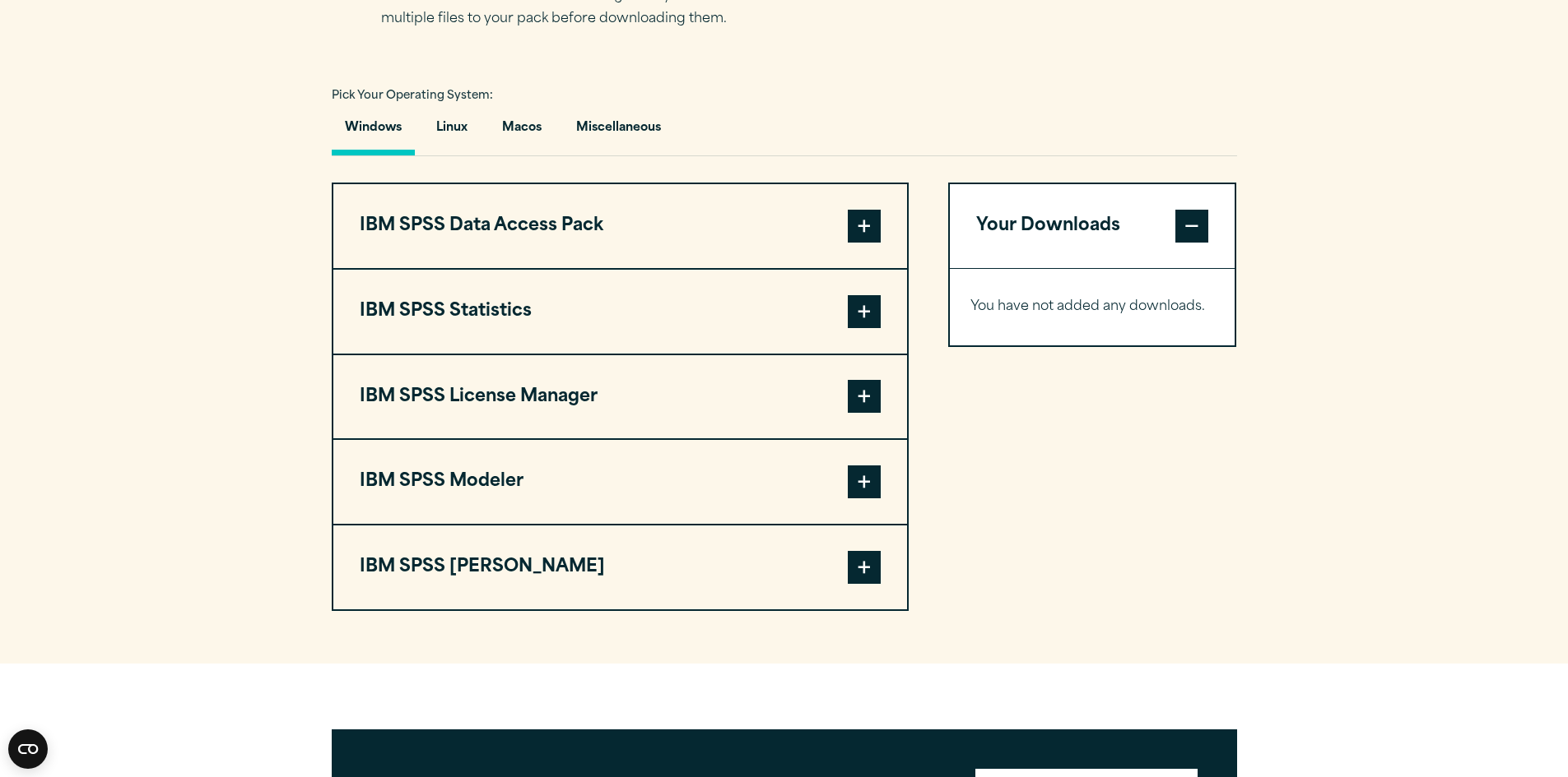
scroll to position [1151, 0]
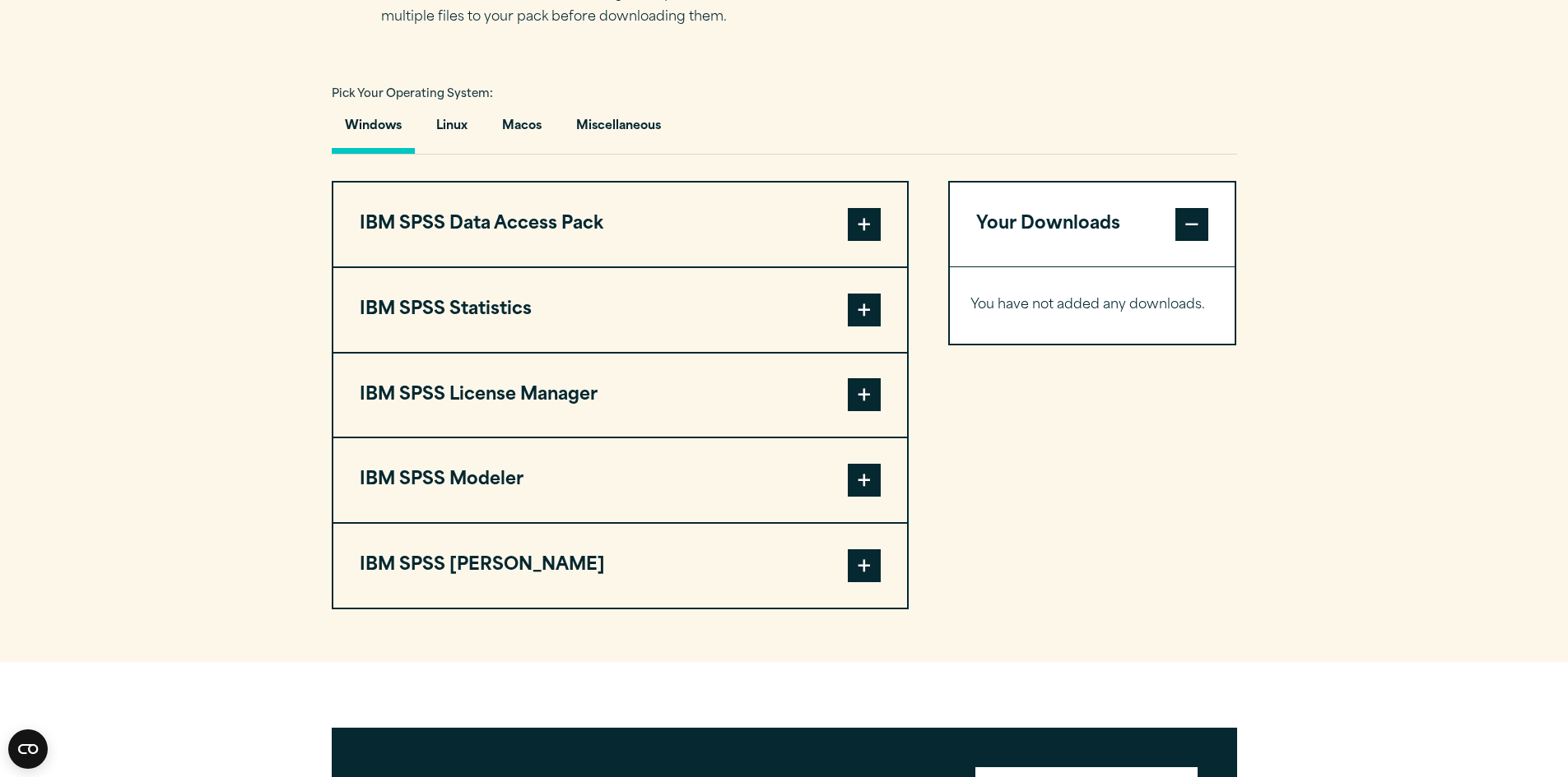
click at [863, 216] on span at bounding box center [864, 225] width 33 height 33
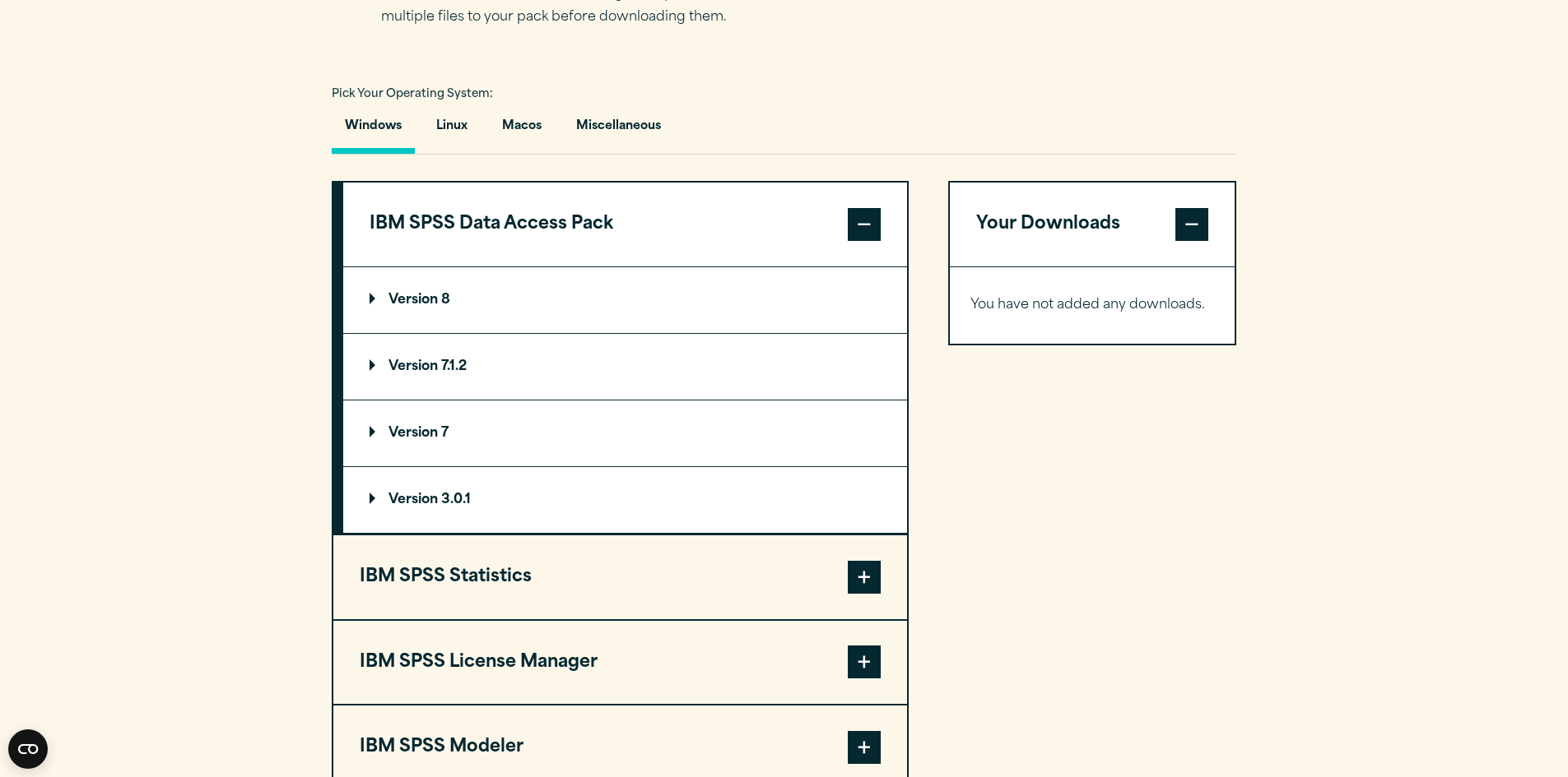
click at [429, 289] on summary "Version 8" at bounding box center [624, 300] width 564 height 66
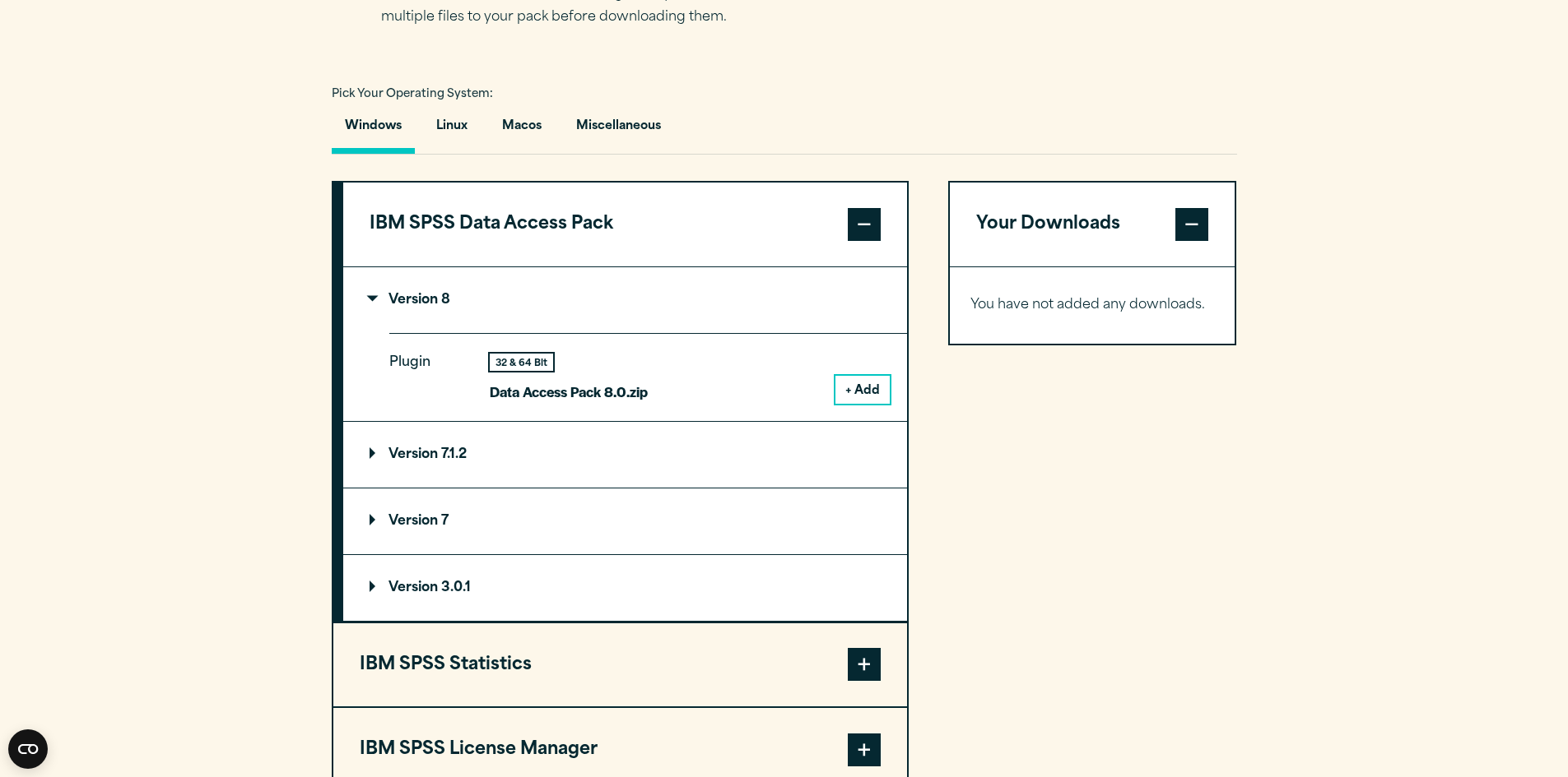
click at [870, 382] on button "+ Add" at bounding box center [862, 390] width 54 height 28
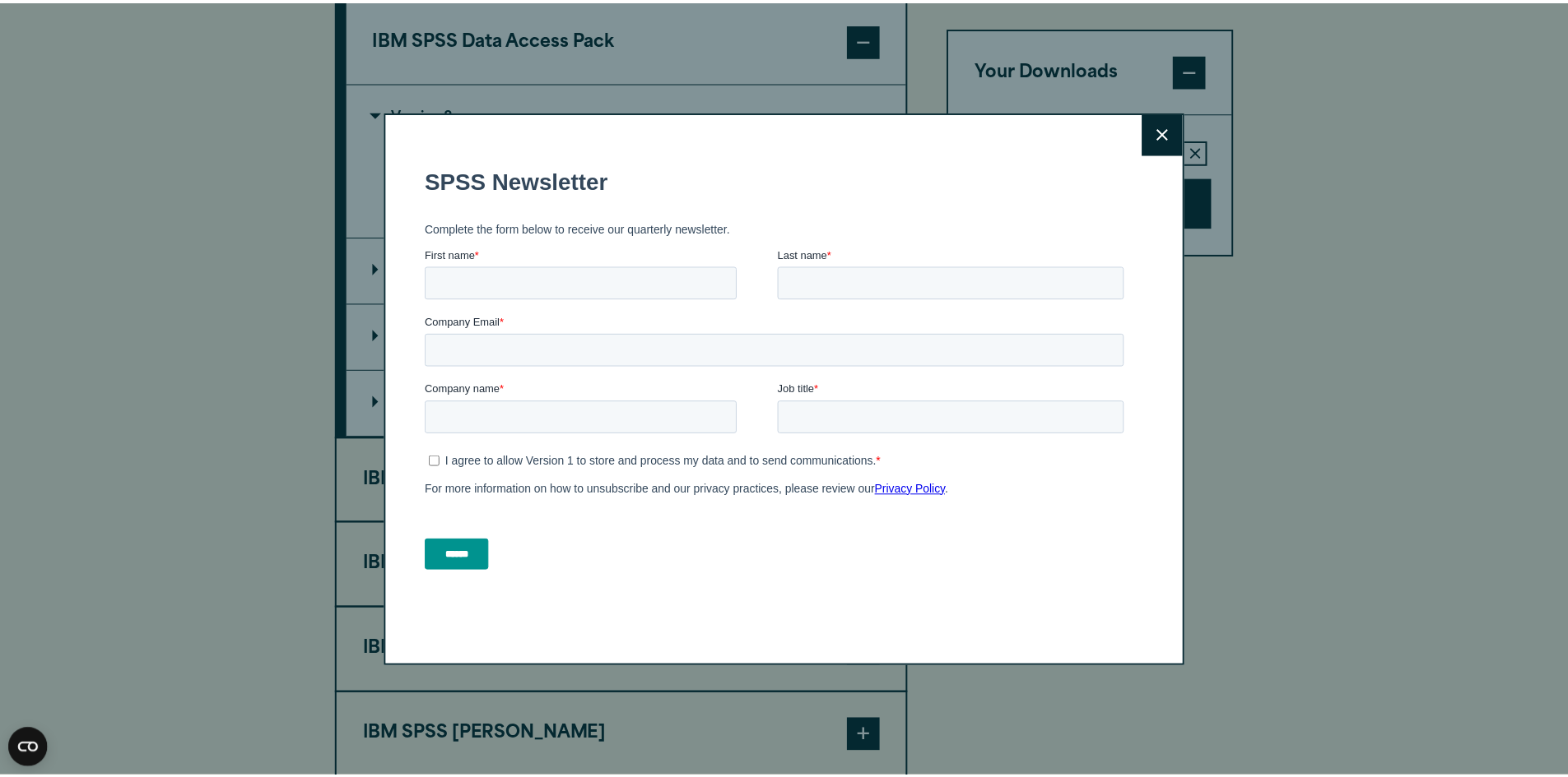
scroll to position [1398, 0]
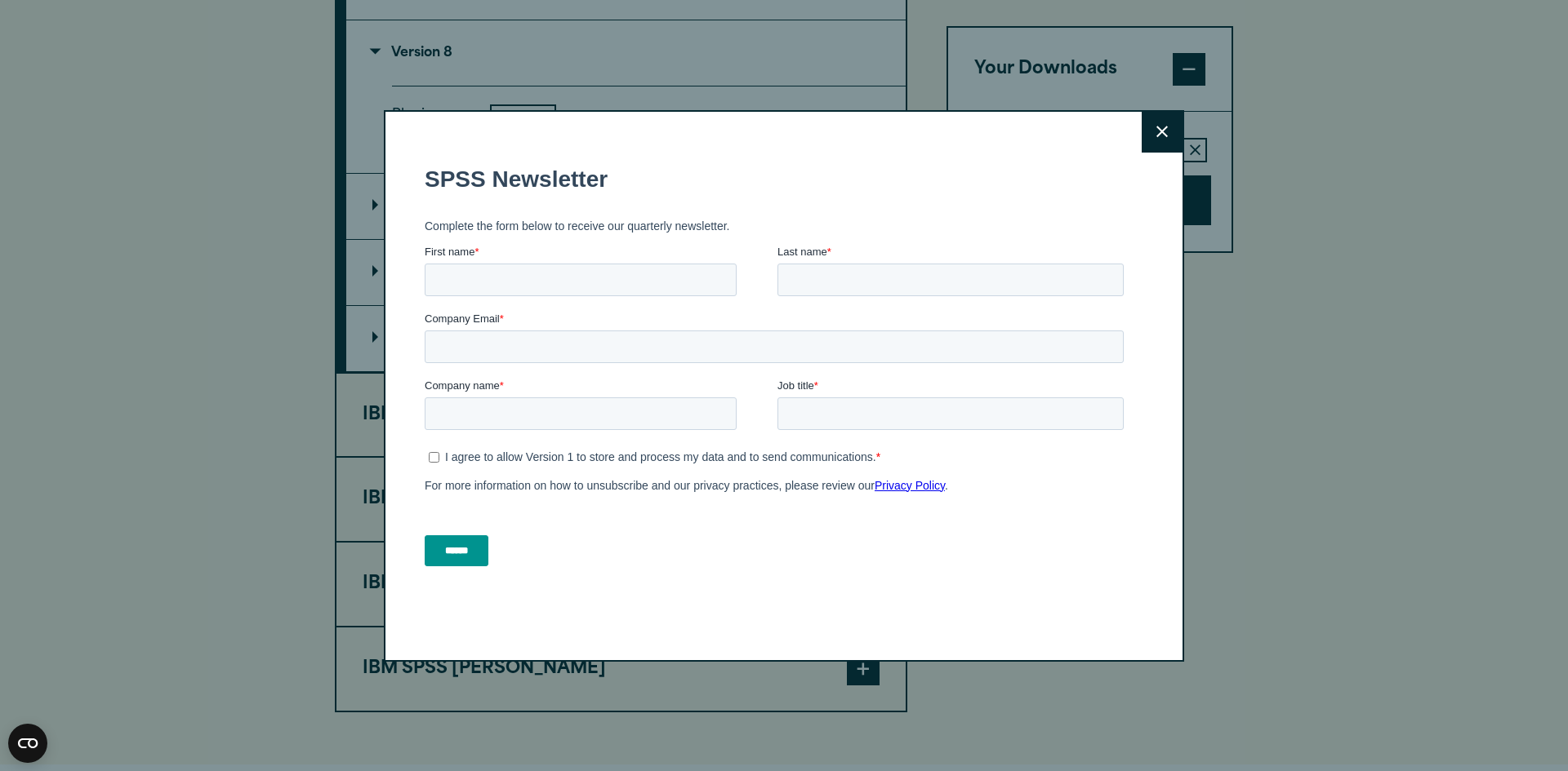
click at [1149, 133] on button "Close" at bounding box center [1162, 132] width 41 height 41
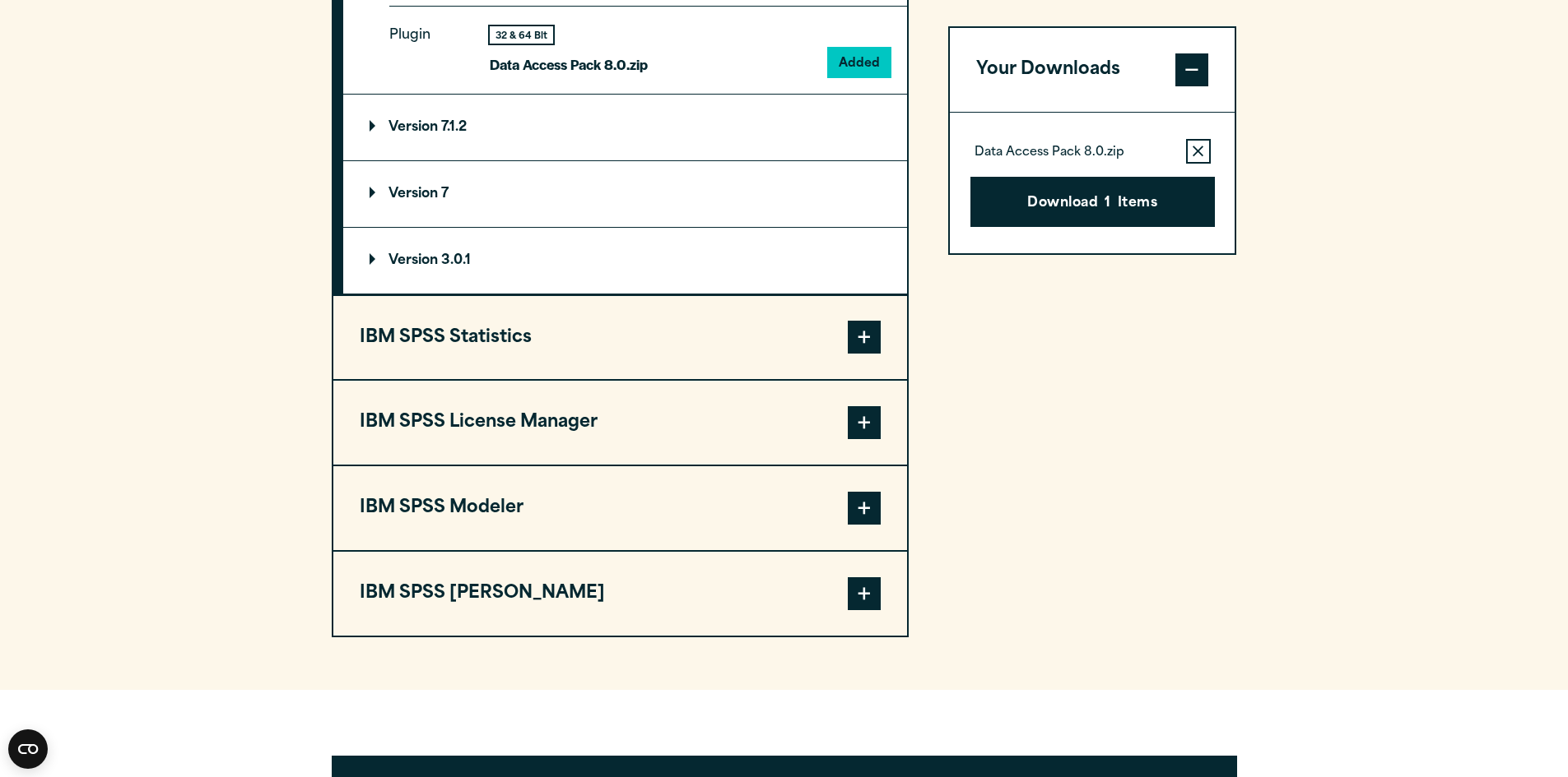
scroll to position [1481, 0]
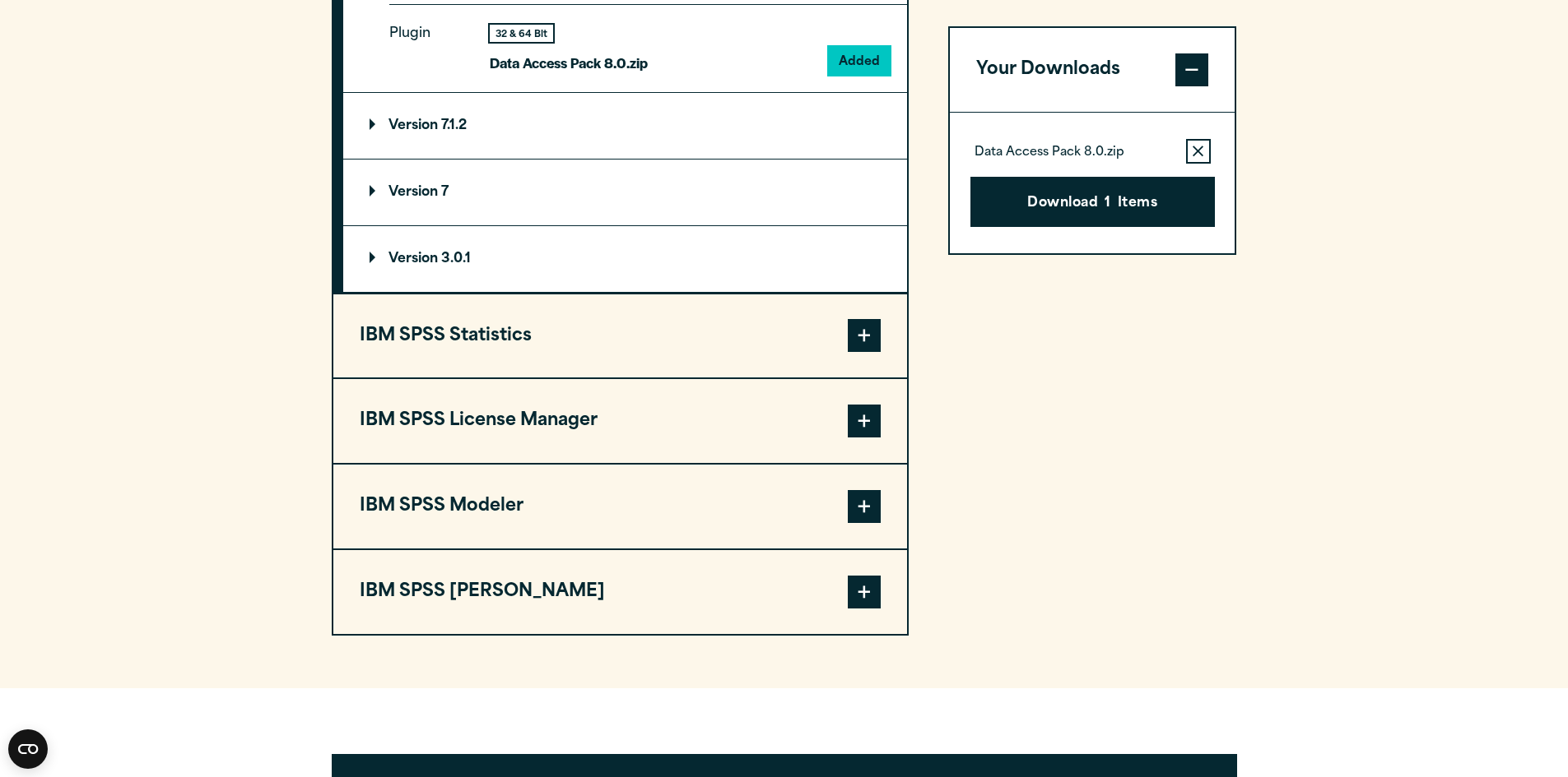
click at [873, 325] on span at bounding box center [864, 336] width 33 height 33
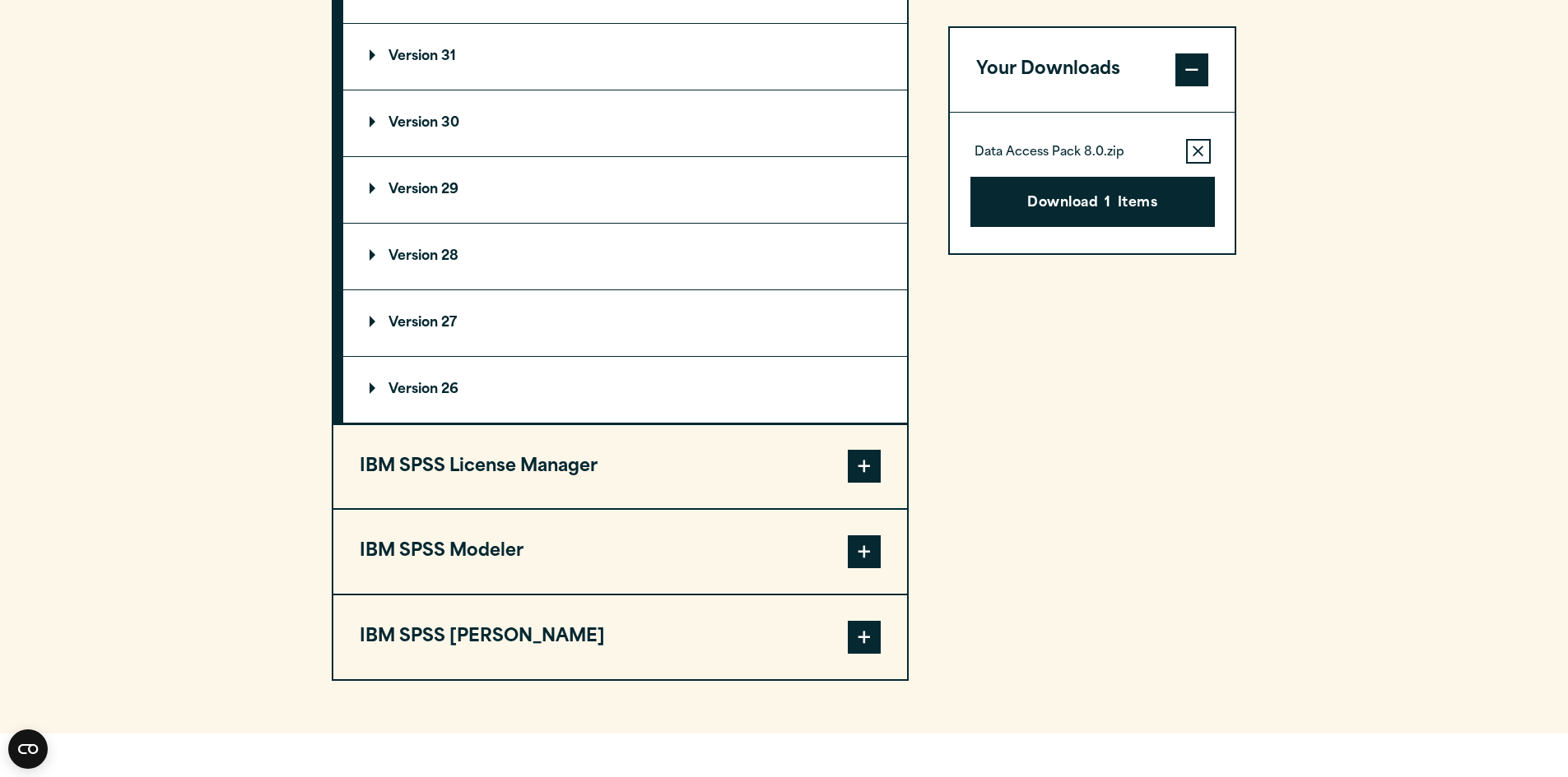
scroll to position [1234, 0]
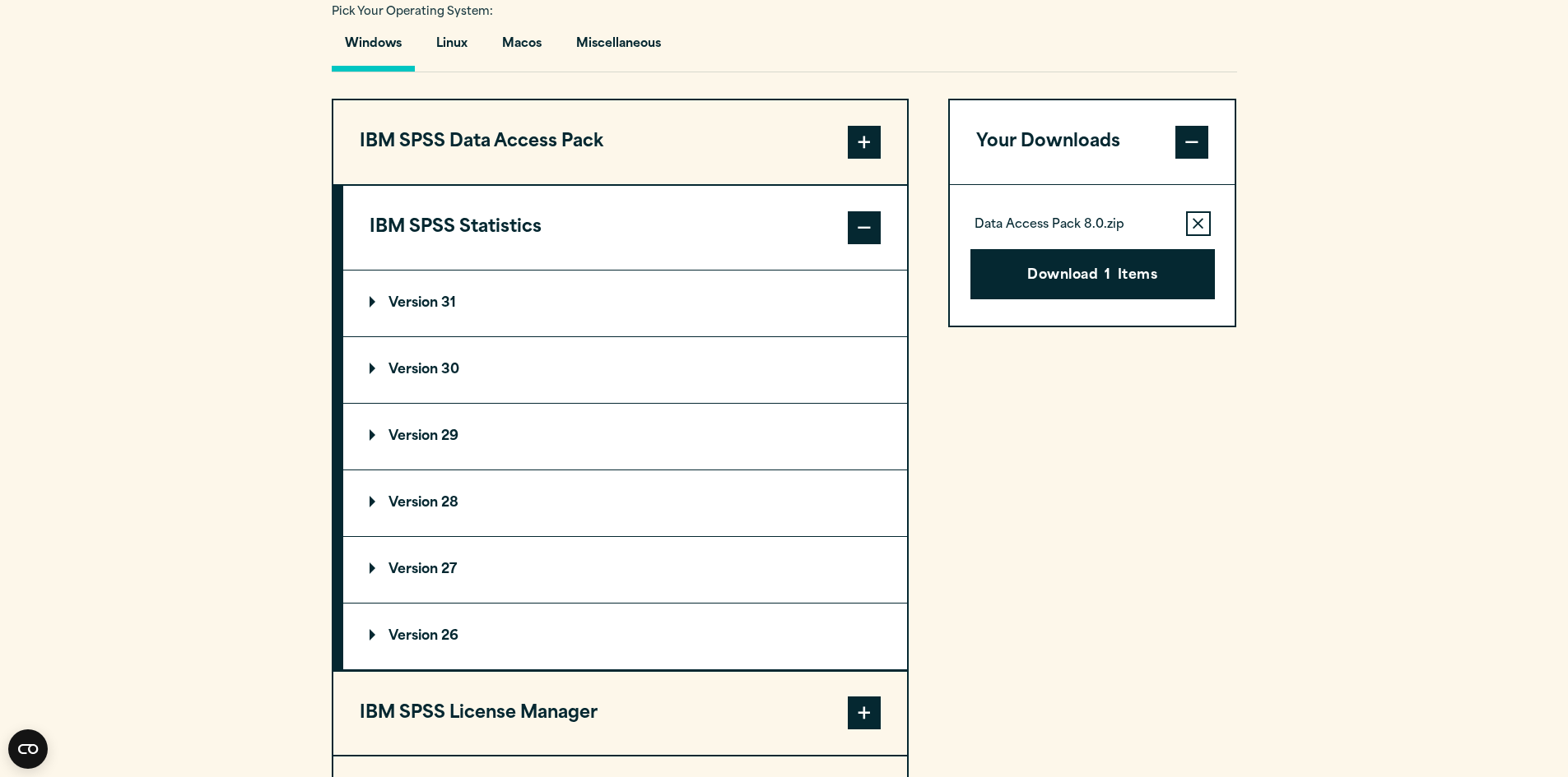
click at [427, 302] on p "Version 31" at bounding box center [413, 303] width 87 height 13
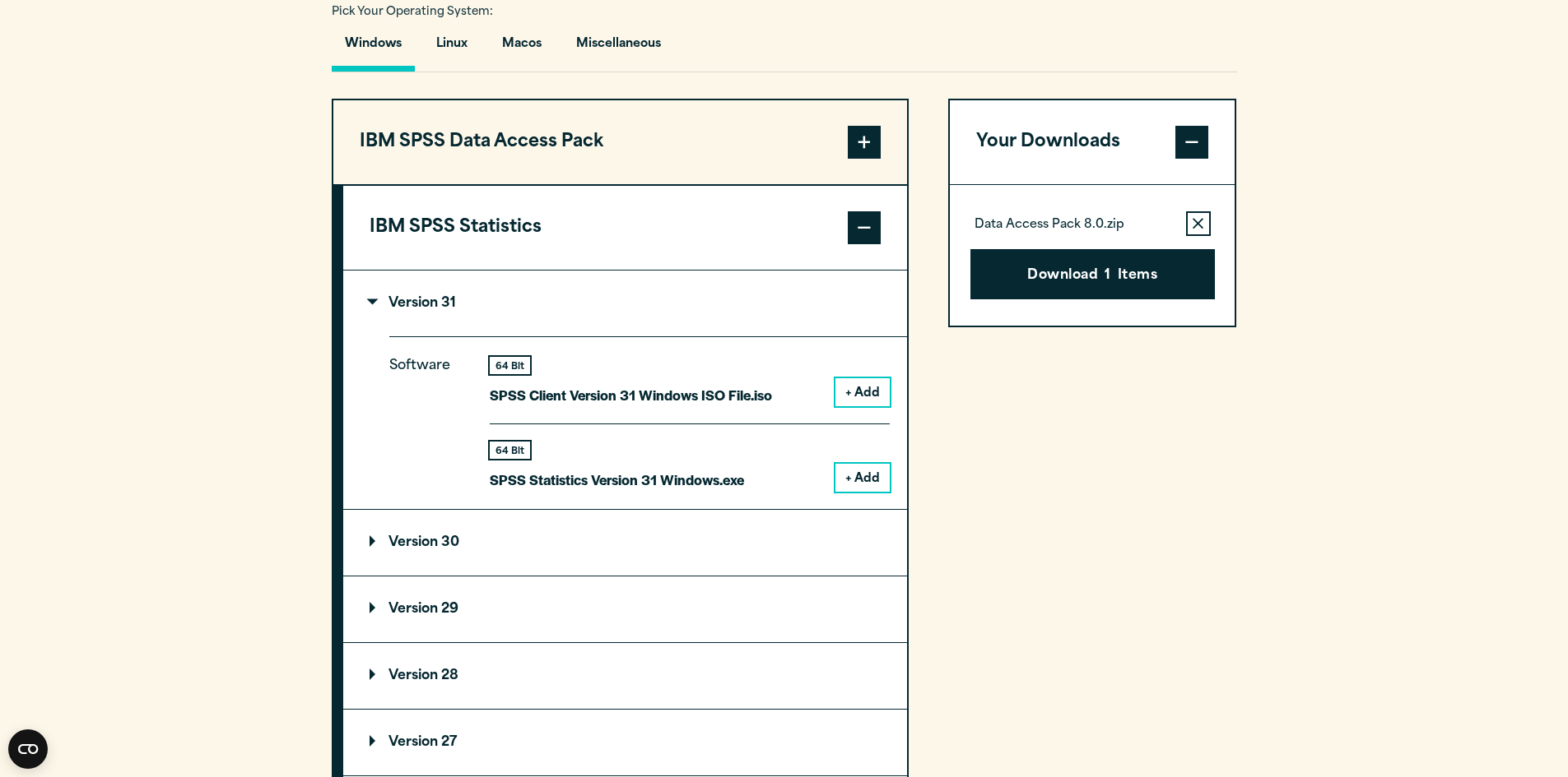
click at [870, 471] on button "+ Add" at bounding box center [862, 478] width 54 height 28
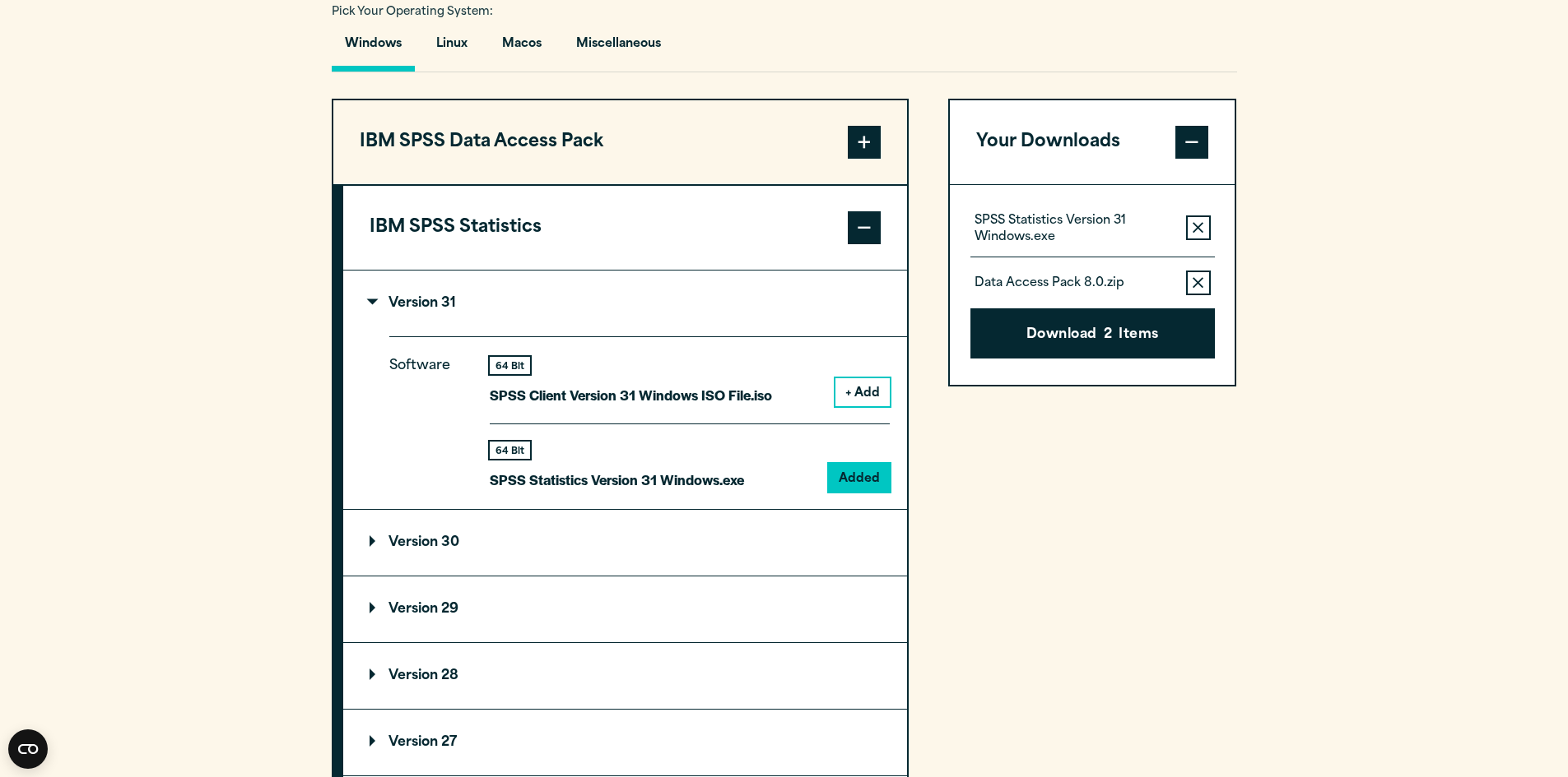
click at [860, 395] on button "+ Add" at bounding box center [862, 392] width 54 height 28
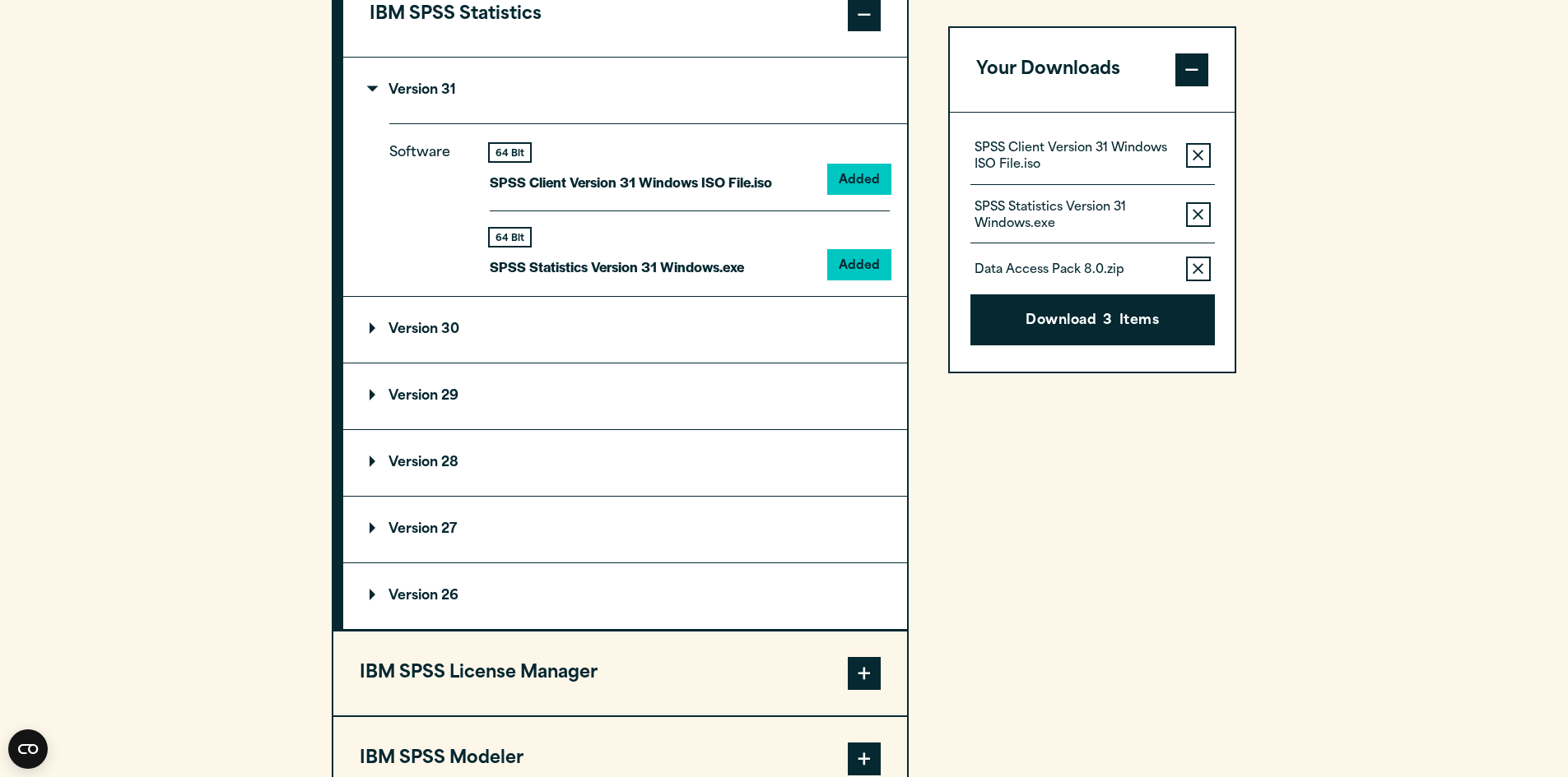
scroll to position [1481, 0]
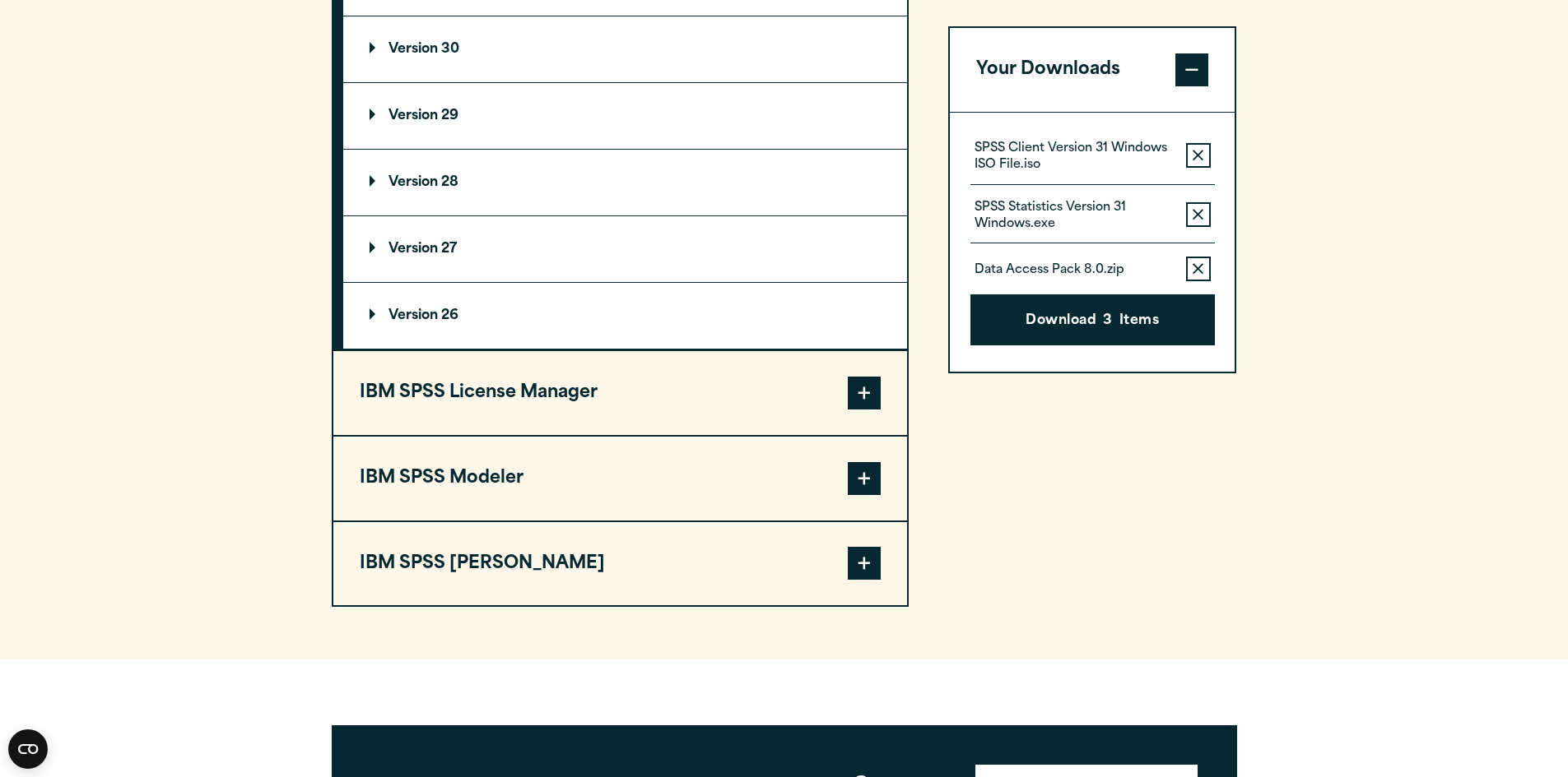
click at [856, 393] on span at bounding box center [864, 393] width 33 height 33
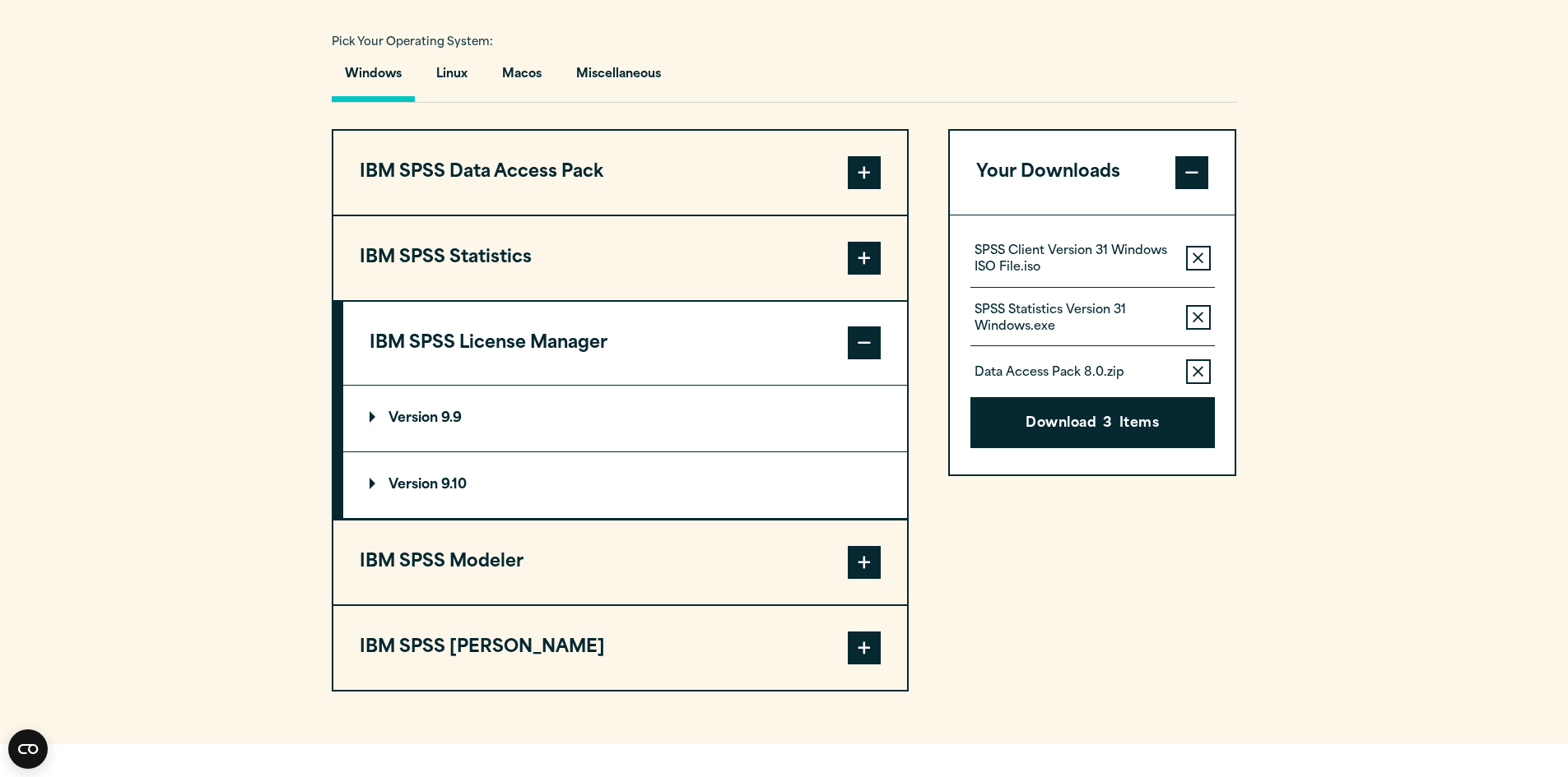
scroll to position [1173, 0]
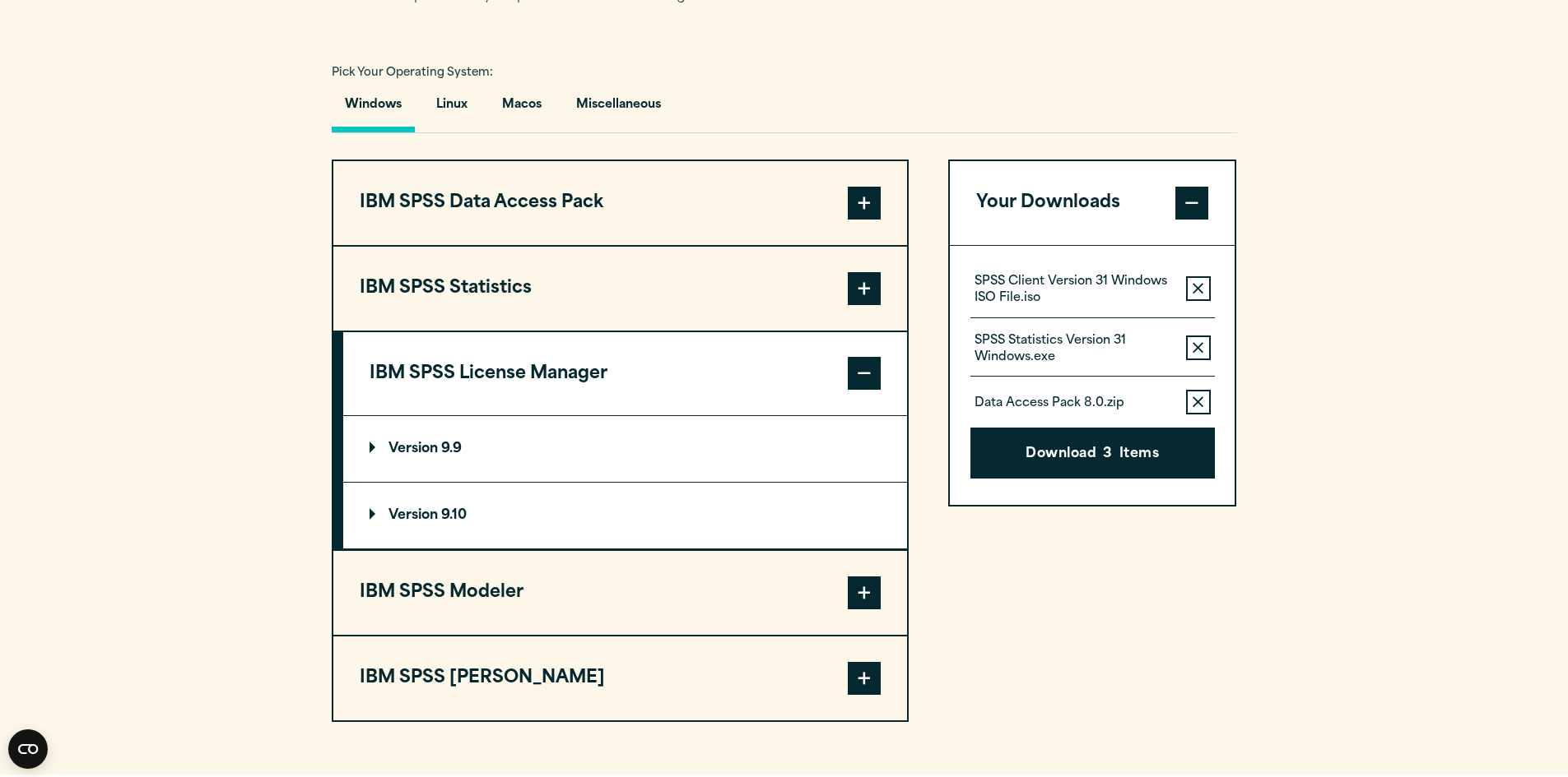
click at [449, 512] on p "Version 9.10" at bounding box center [418, 515] width 97 height 13
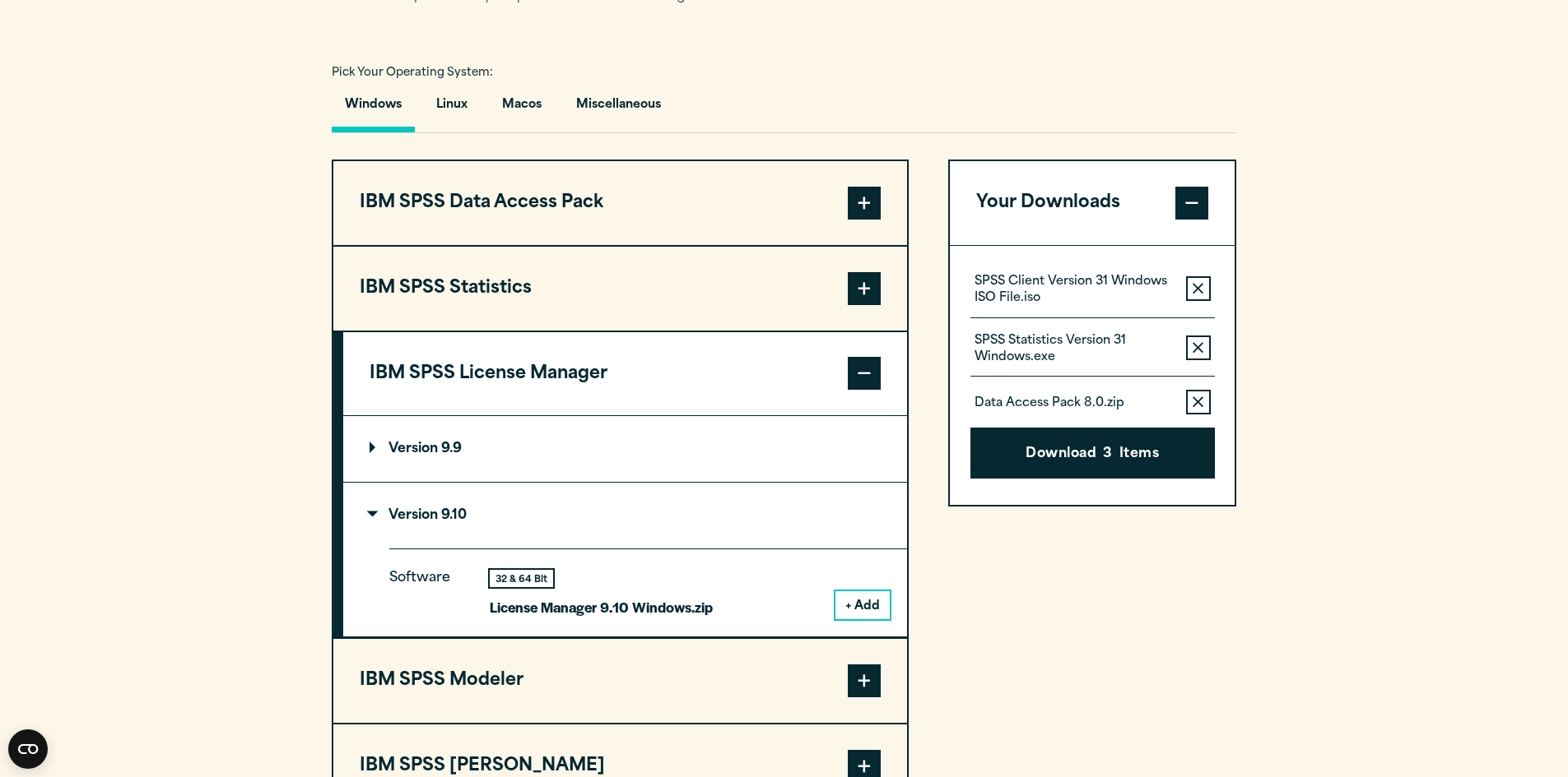
click at [867, 599] on button "+ Add" at bounding box center [862, 606] width 54 height 28
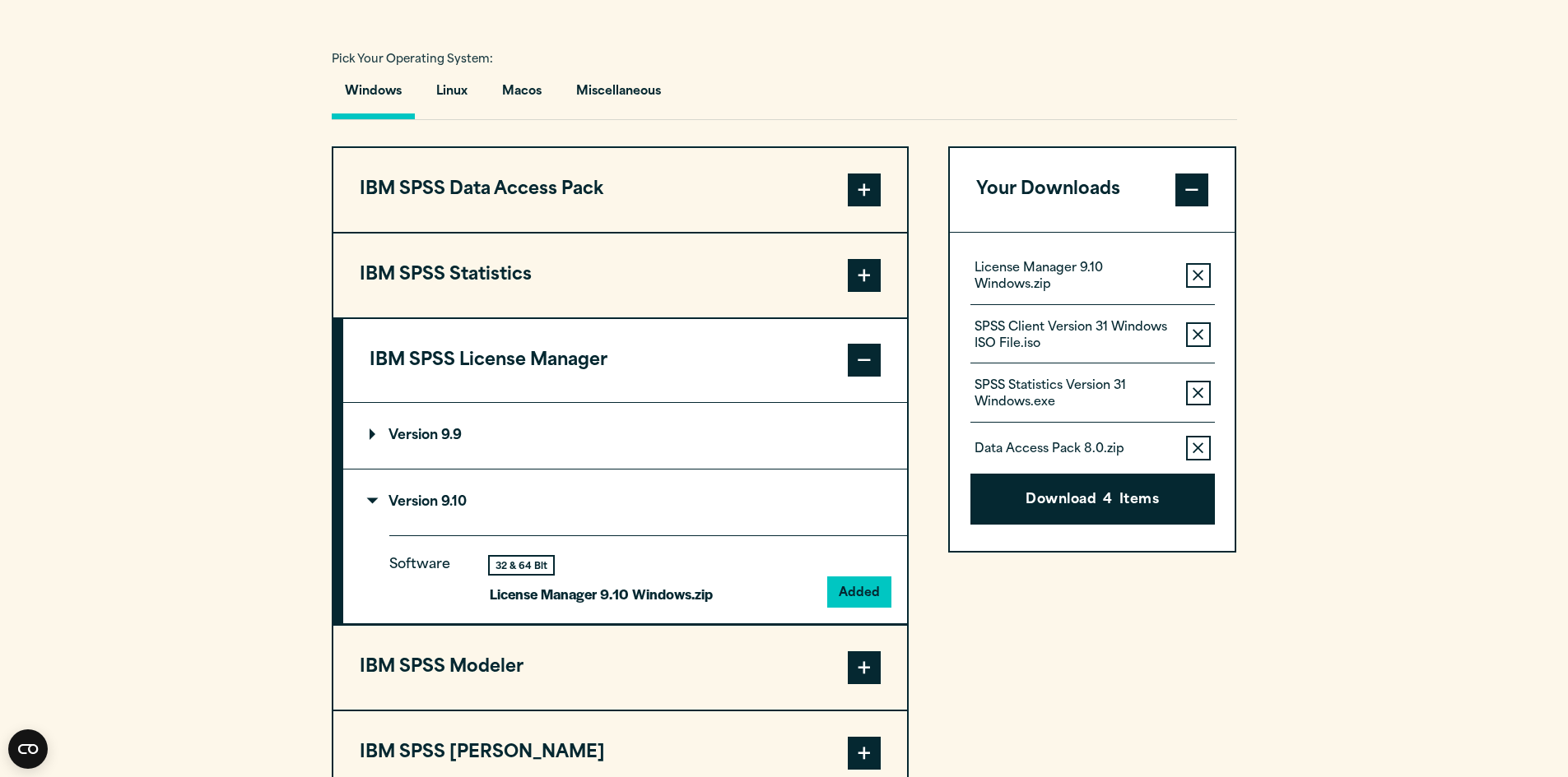
scroll to position [1419, 0]
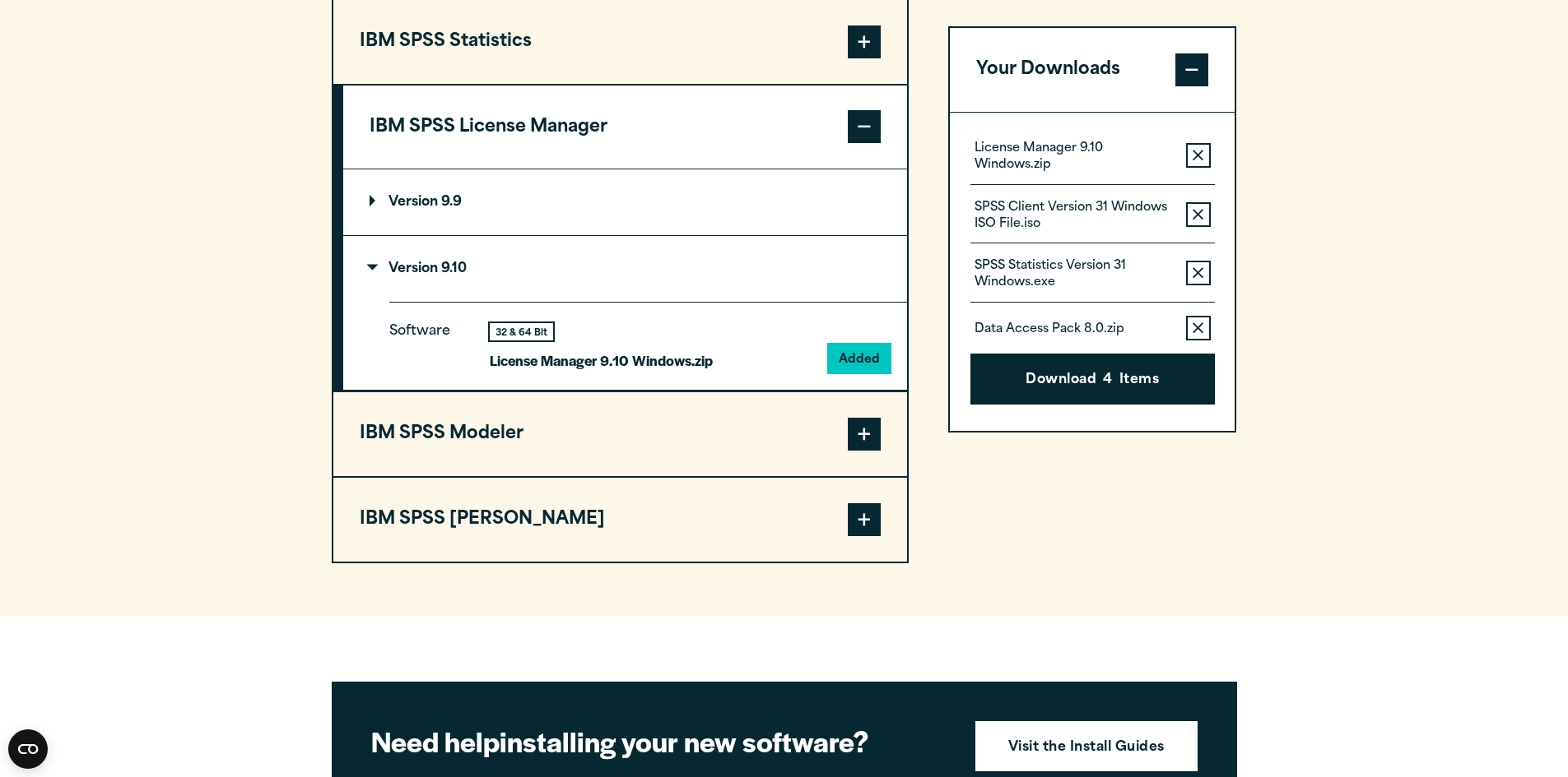
click at [868, 434] on span at bounding box center [864, 434] width 33 height 33
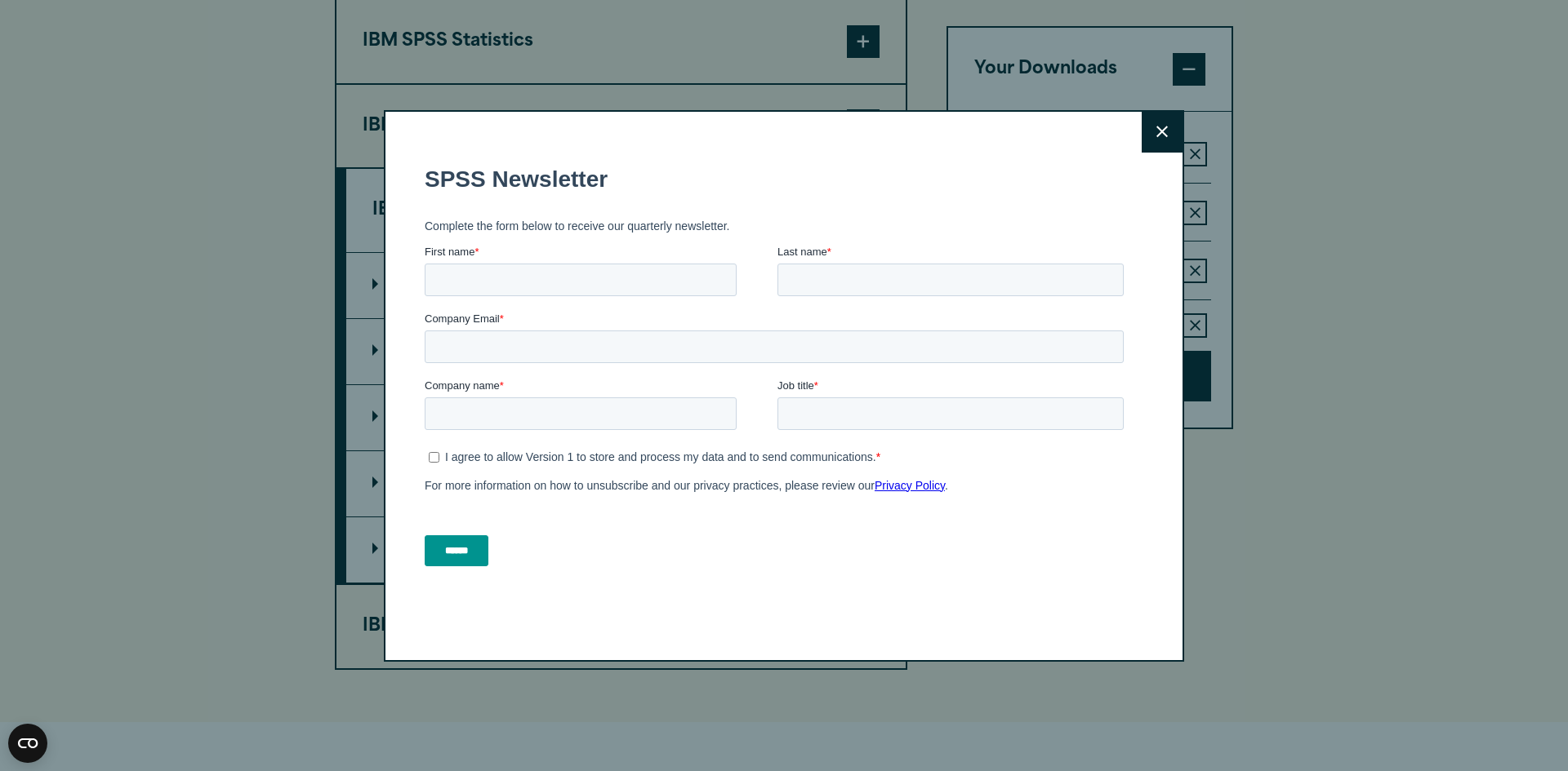
click at [1145, 136] on button "Close" at bounding box center [1162, 132] width 41 height 41
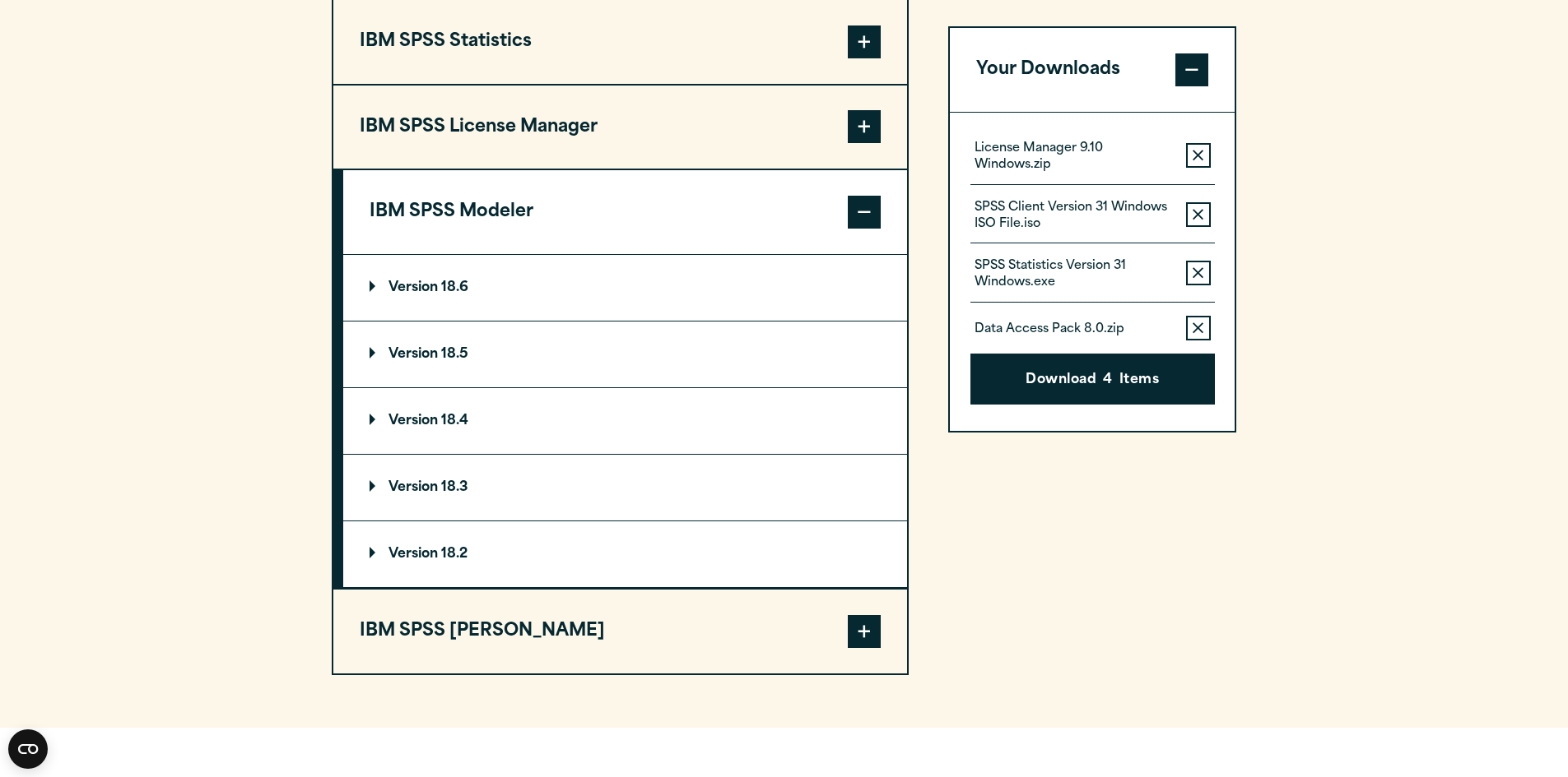
click at [442, 275] on summary "Version 18.6" at bounding box center [624, 288] width 564 height 66
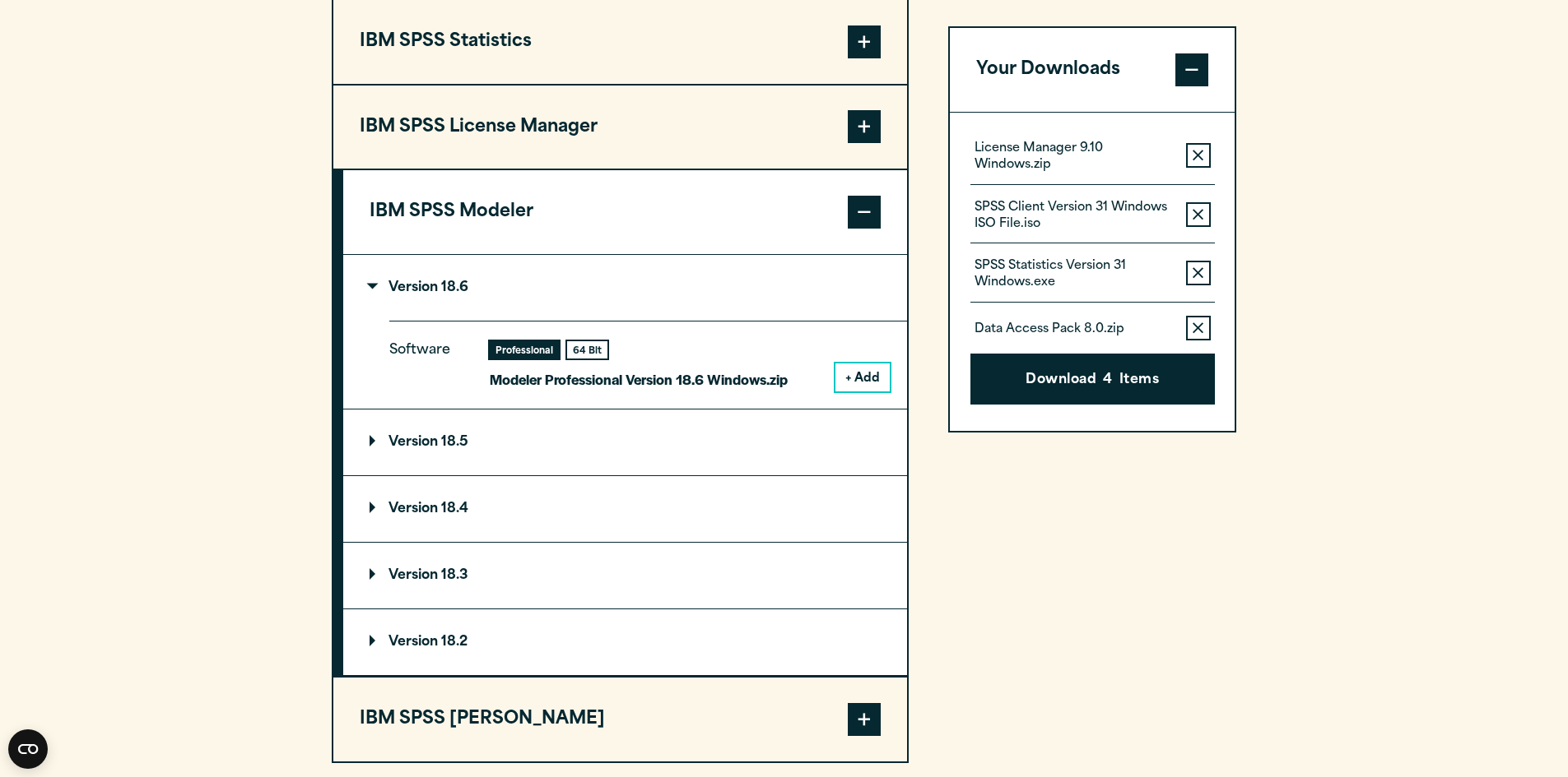
click at [858, 378] on button "+ Add" at bounding box center [862, 378] width 54 height 28
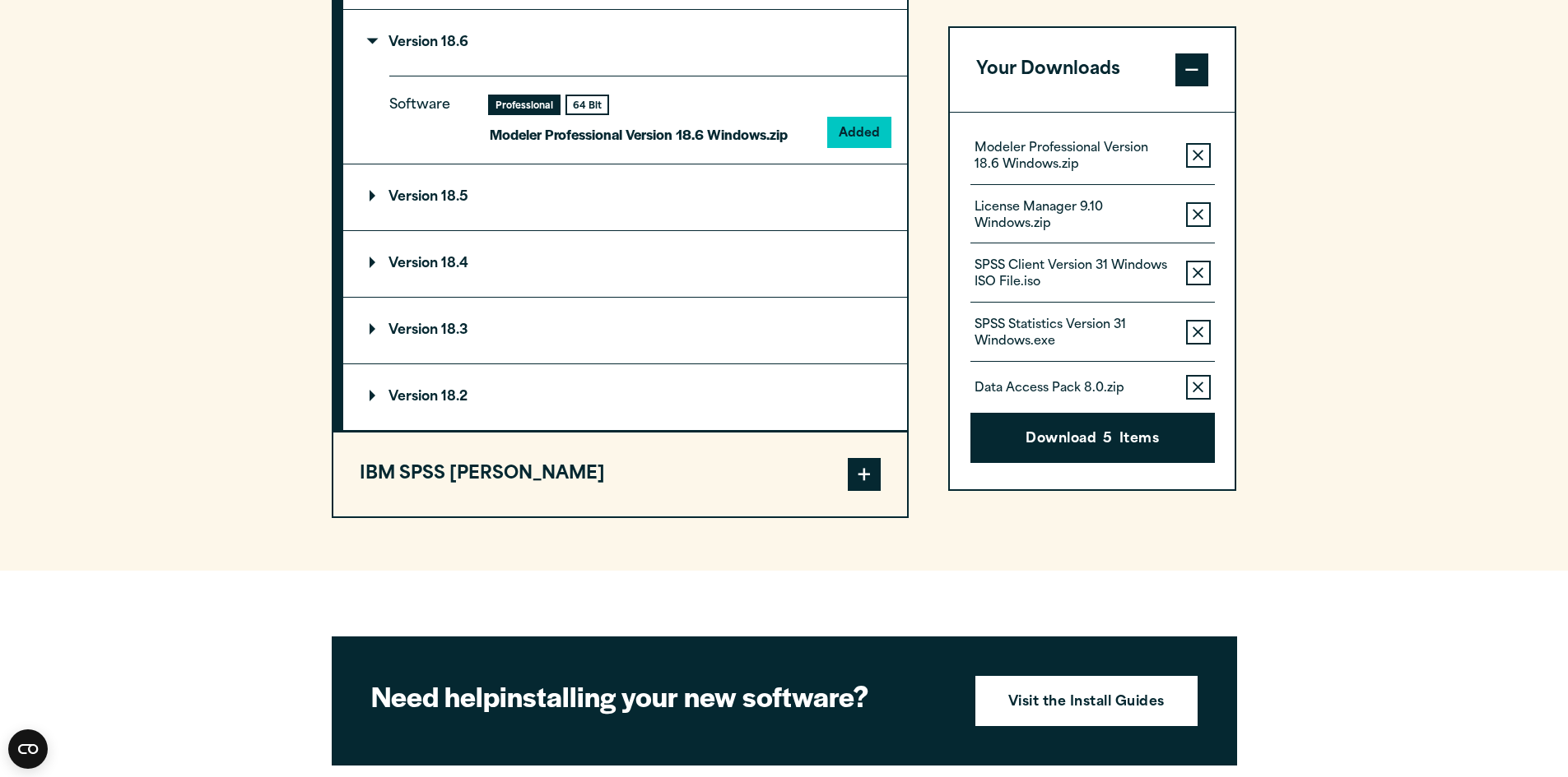
scroll to position [1667, 0]
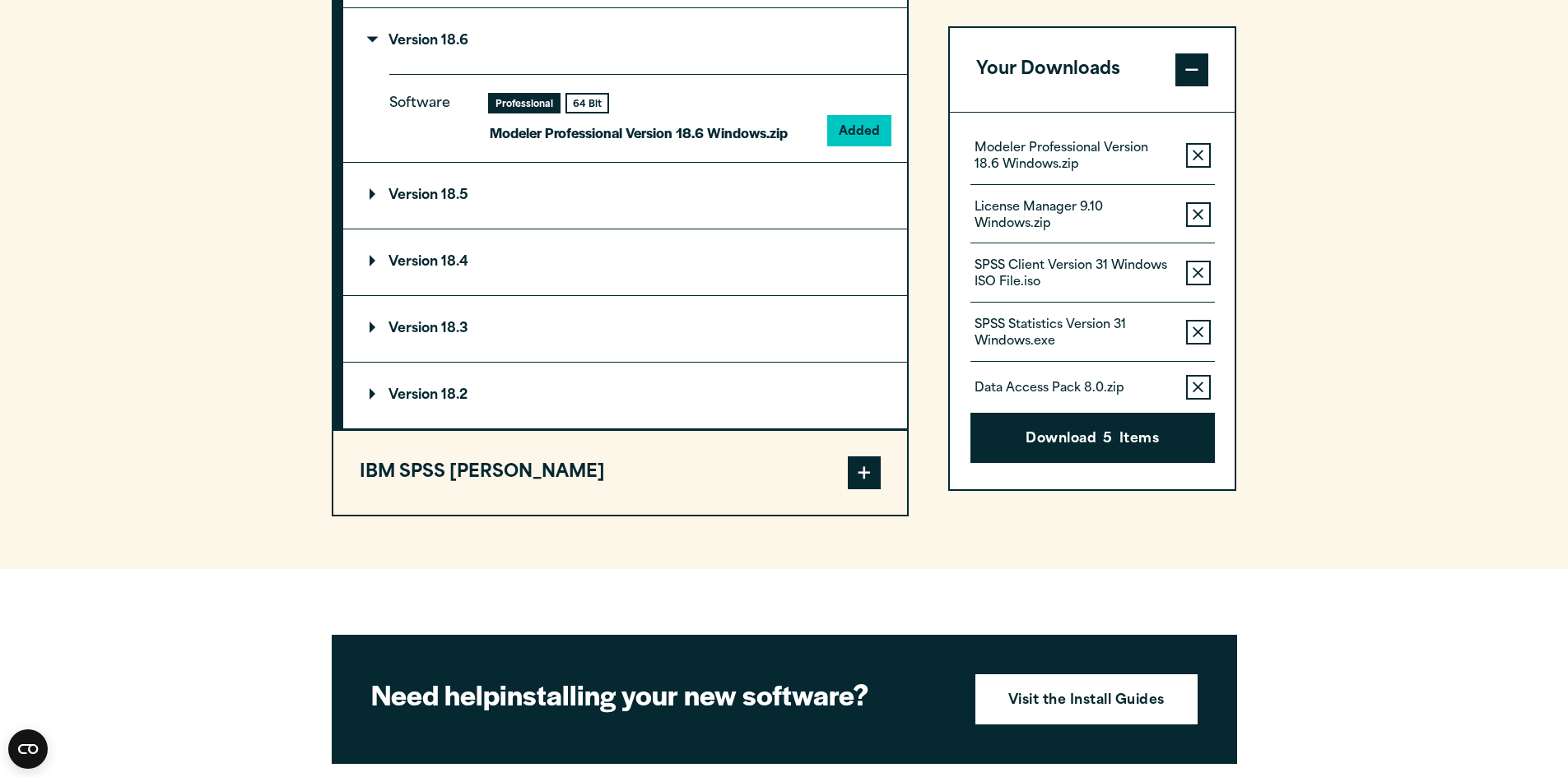
click at [860, 462] on span at bounding box center [864, 473] width 33 height 33
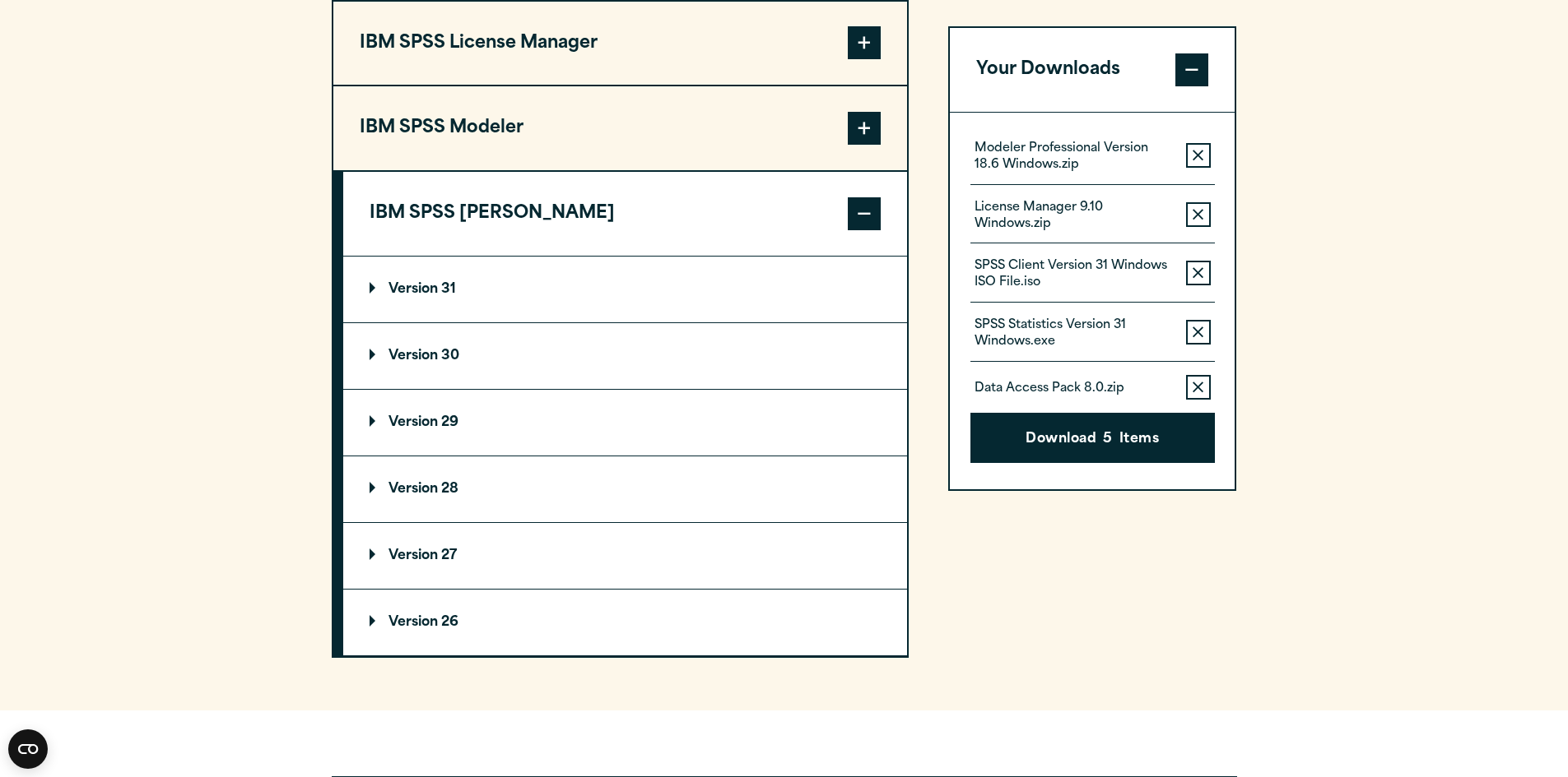
scroll to position [1502, 0]
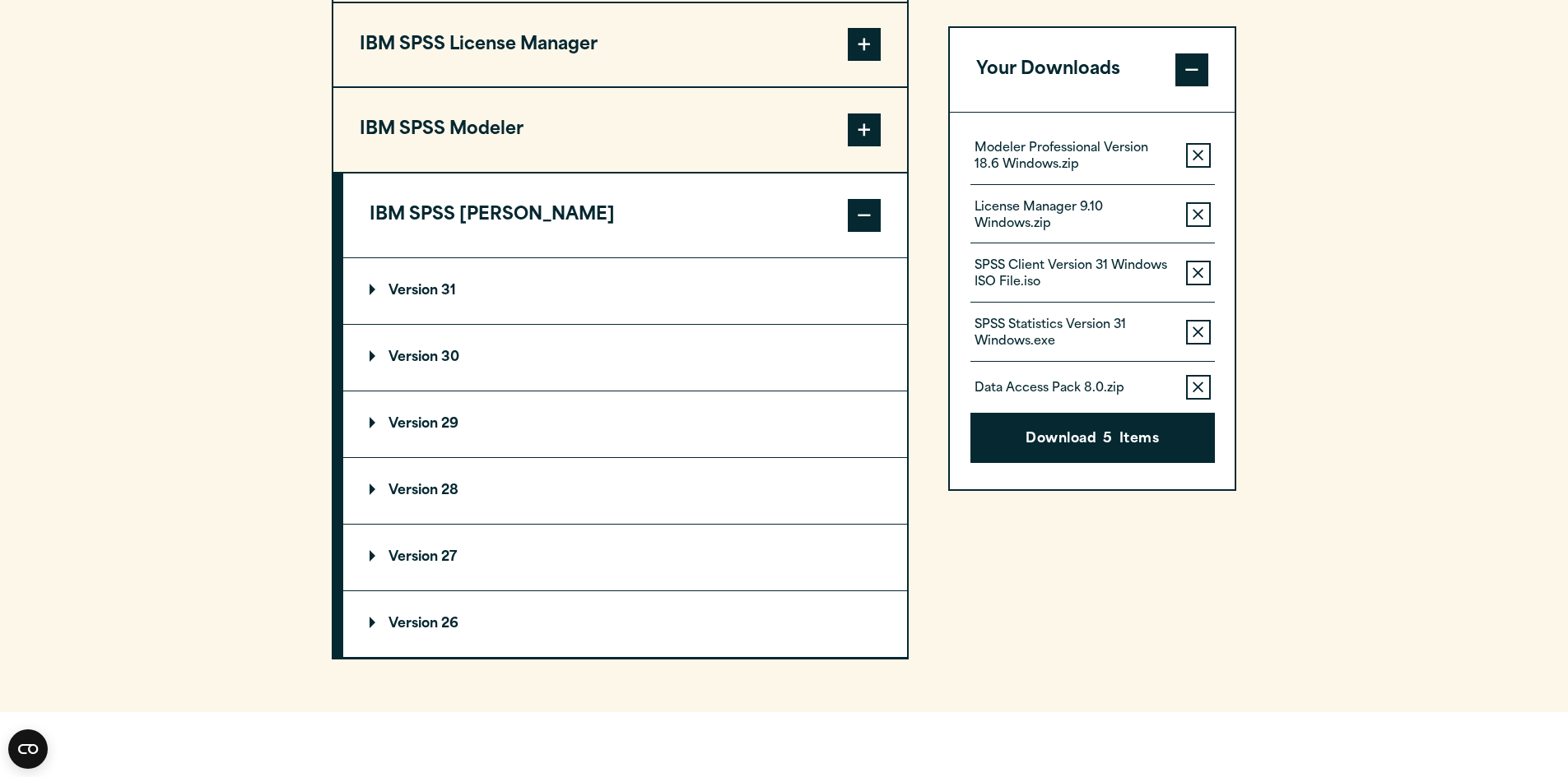
click at [424, 289] on p "Version 31" at bounding box center [413, 291] width 87 height 13
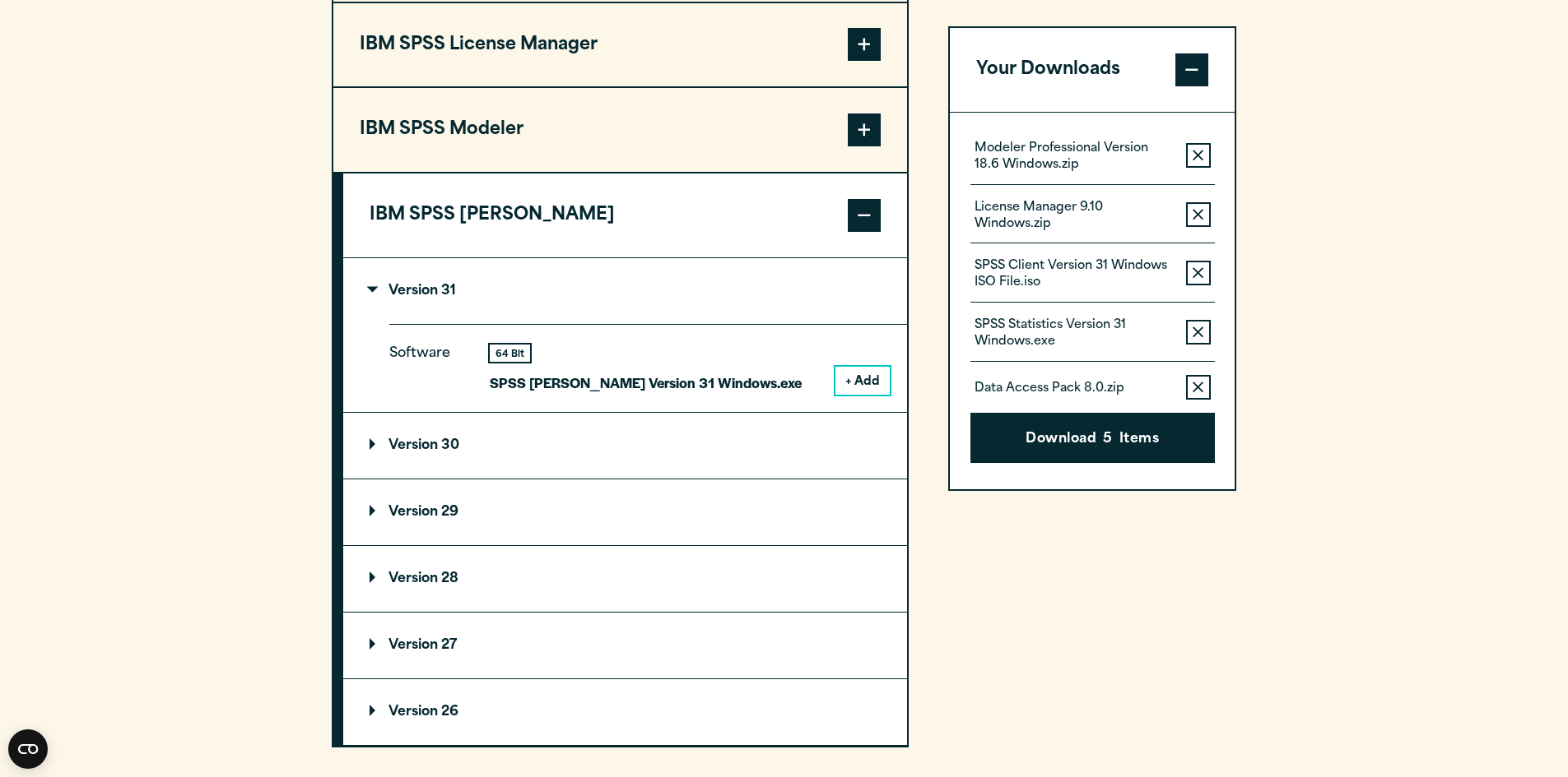
click at [860, 378] on button "+ Add" at bounding box center [862, 381] width 54 height 28
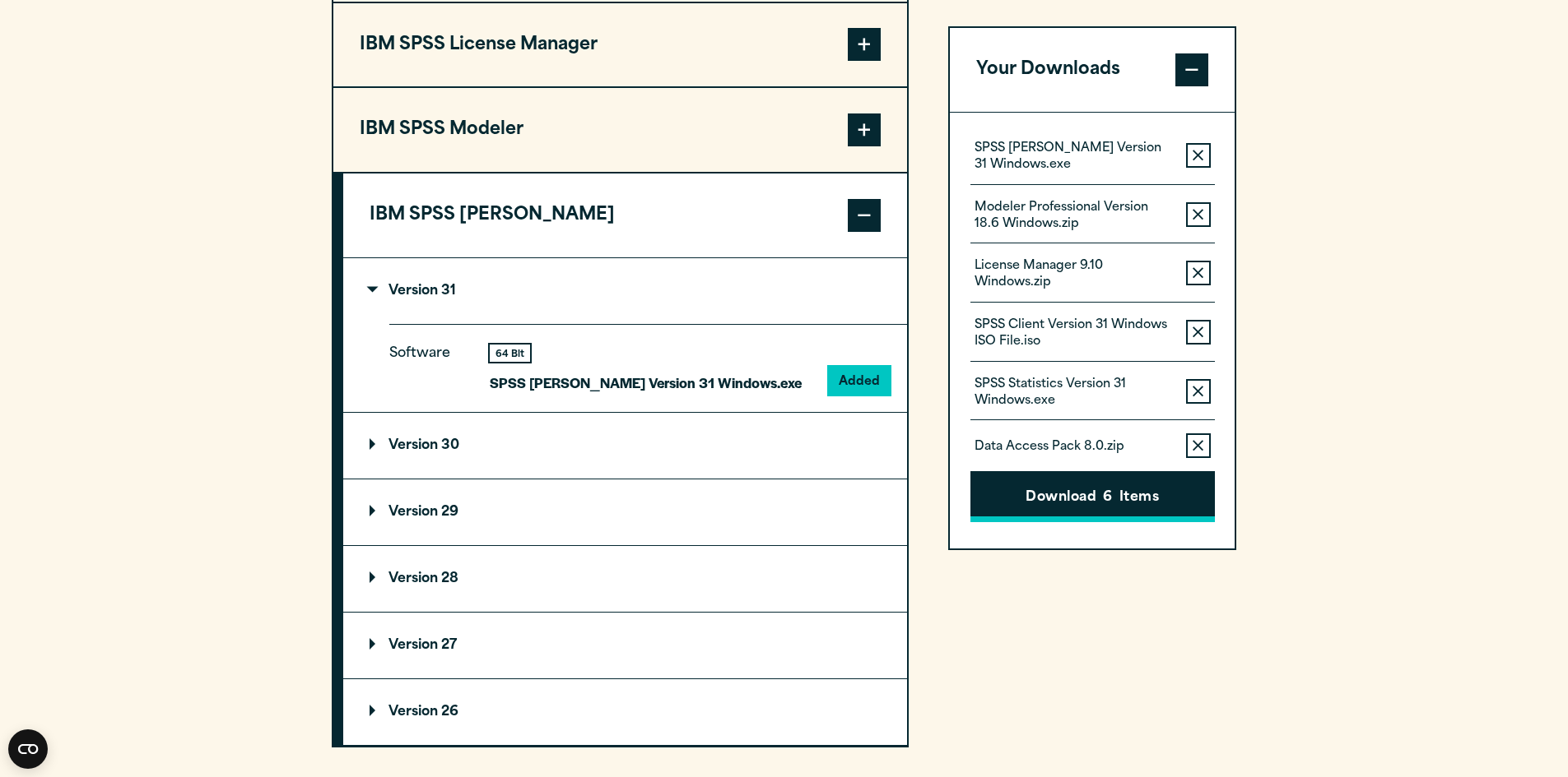
click at [1117, 501] on button "Download 6 Items" at bounding box center [1091, 496] width 244 height 51
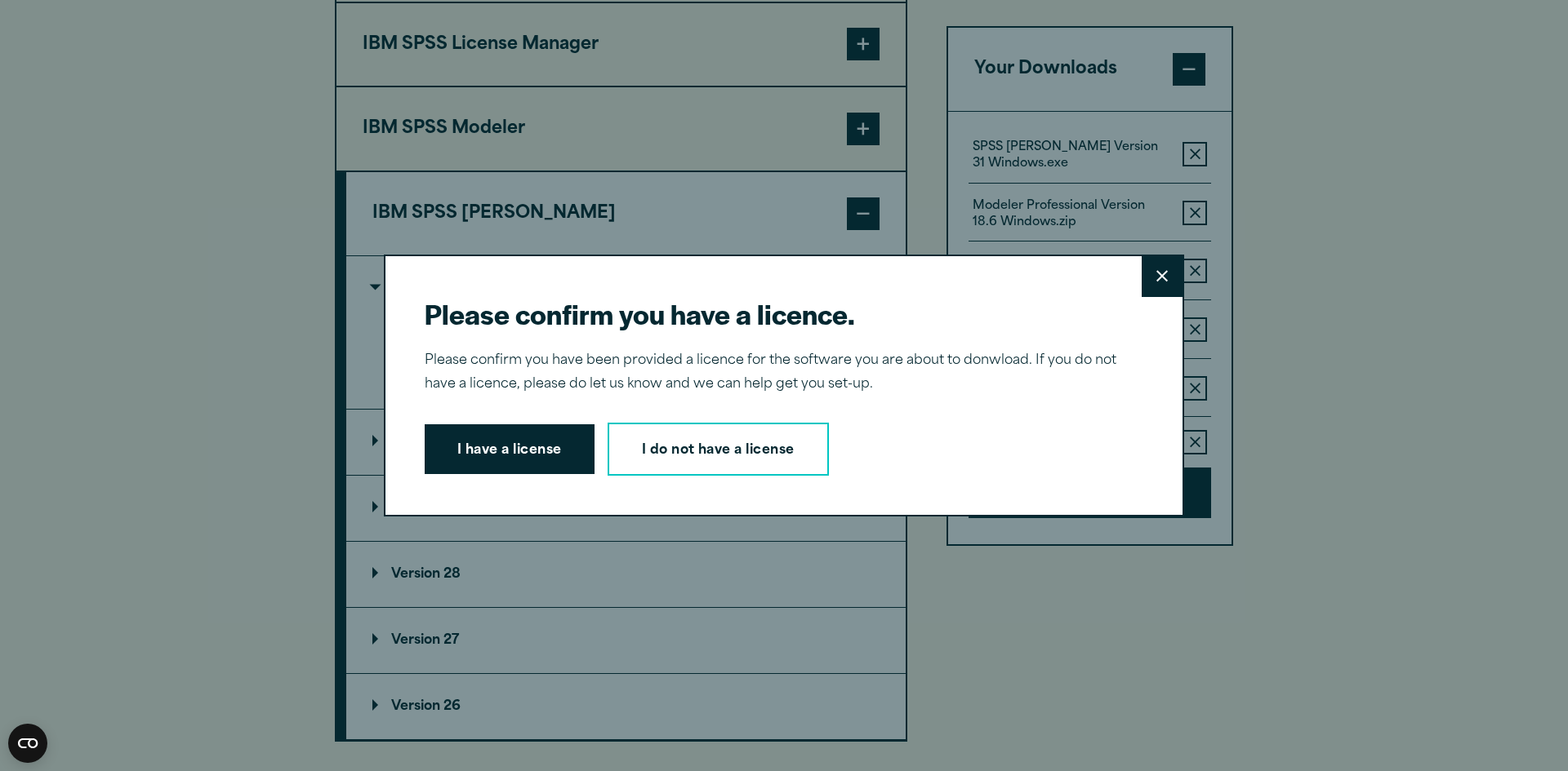
click at [1156, 271] on icon at bounding box center [1161, 276] width 11 height 12
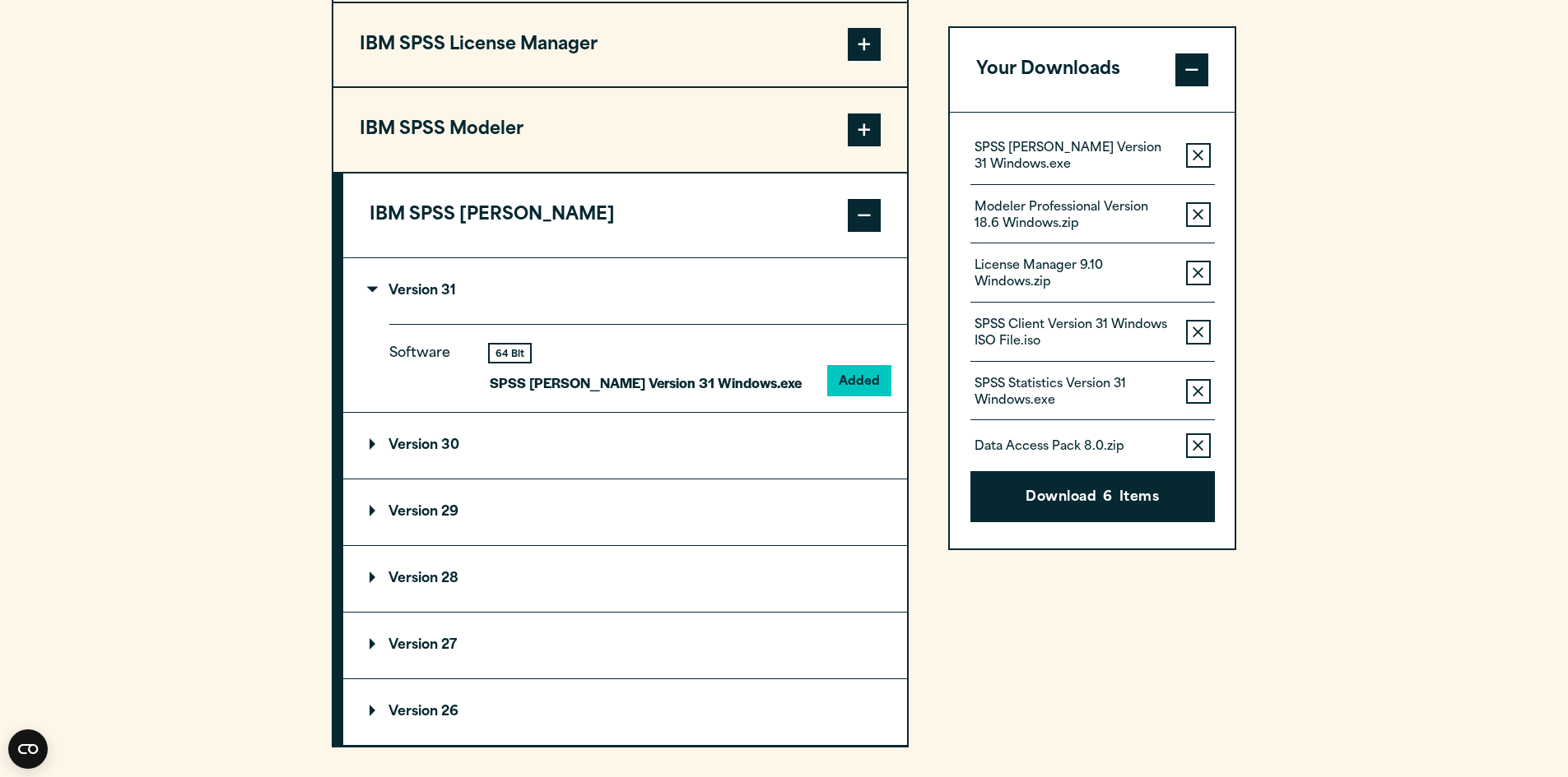
click at [1202, 442] on icon "button" at bounding box center [1198, 446] width 10 height 10
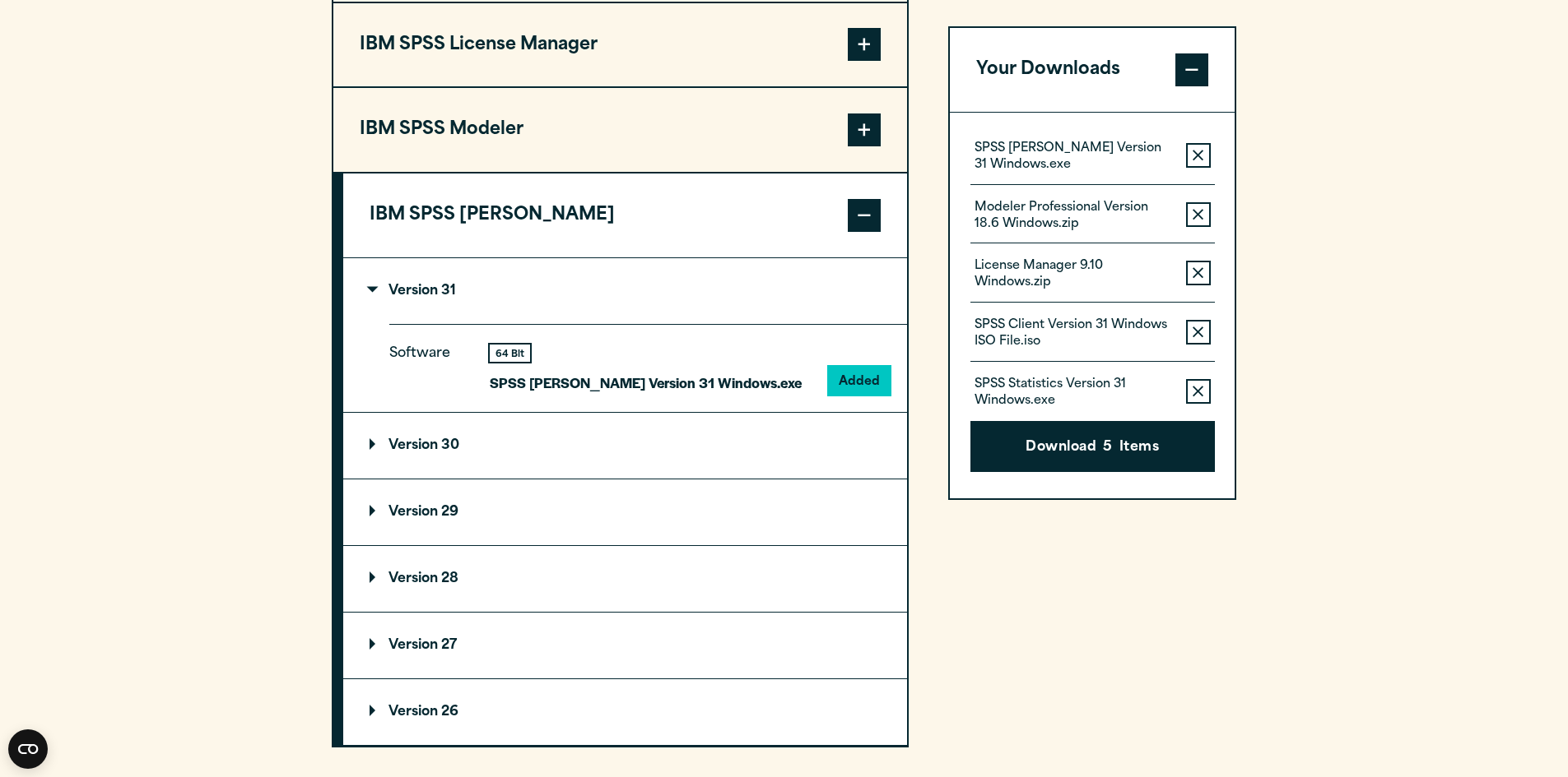
click at [1198, 321] on button "Remove this item from your software download list" at bounding box center [1198, 332] width 24 height 24
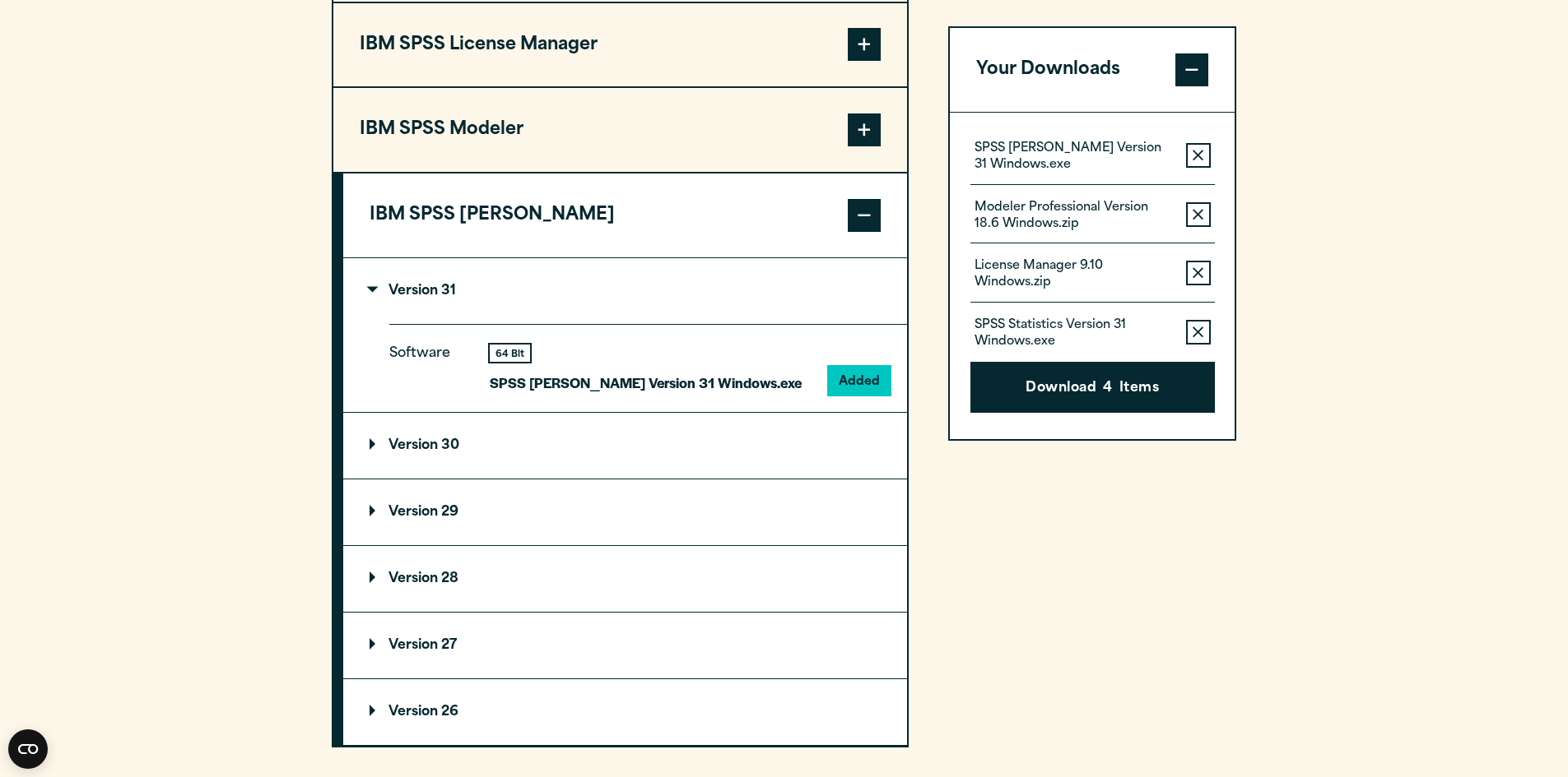
click at [1201, 262] on button "Remove this item from your software download list" at bounding box center [1198, 273] width 24 height 24
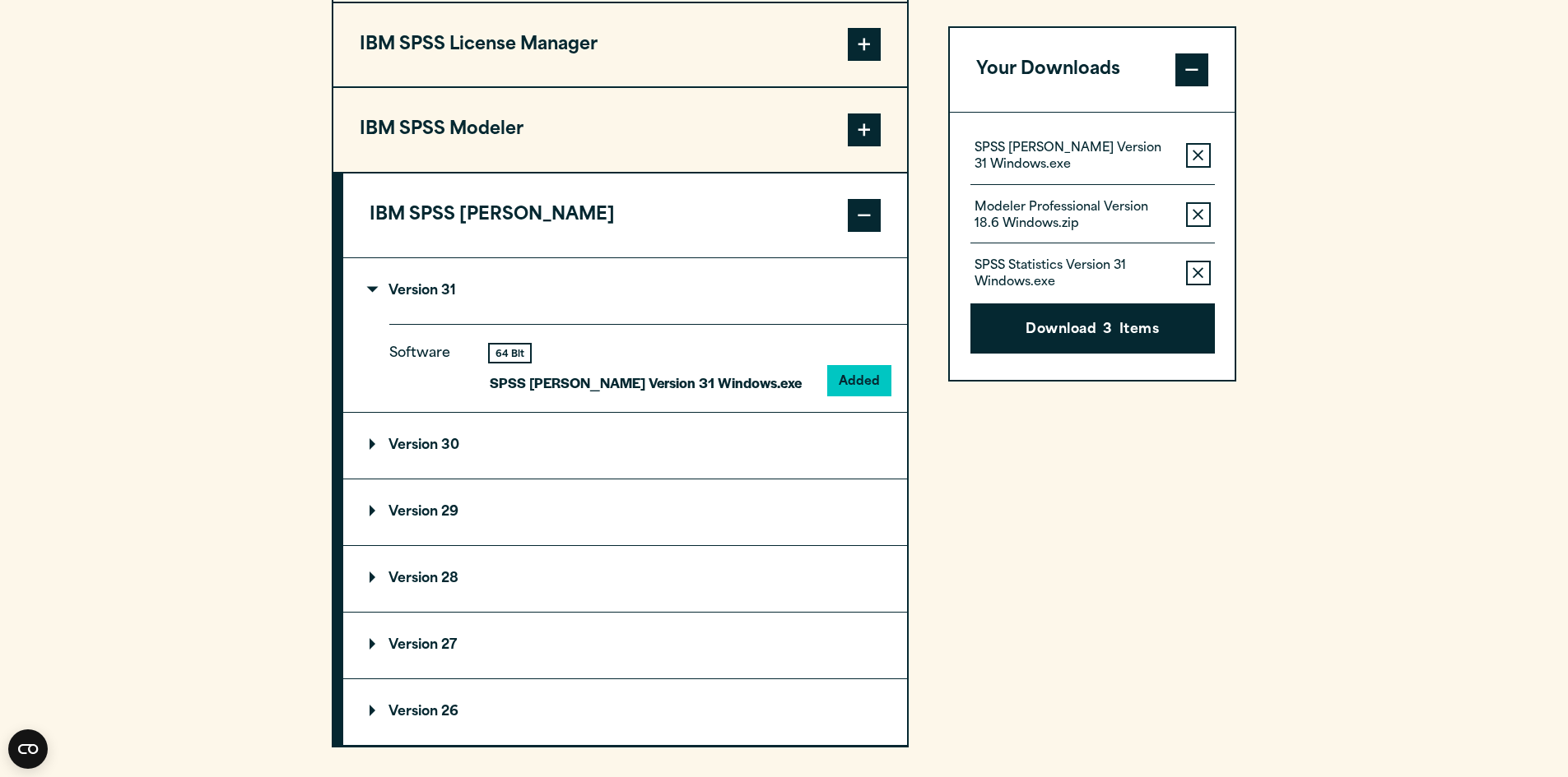
click at [1202, 210] on icon "button" at bounding box center [1198, 214] width 10 height 10
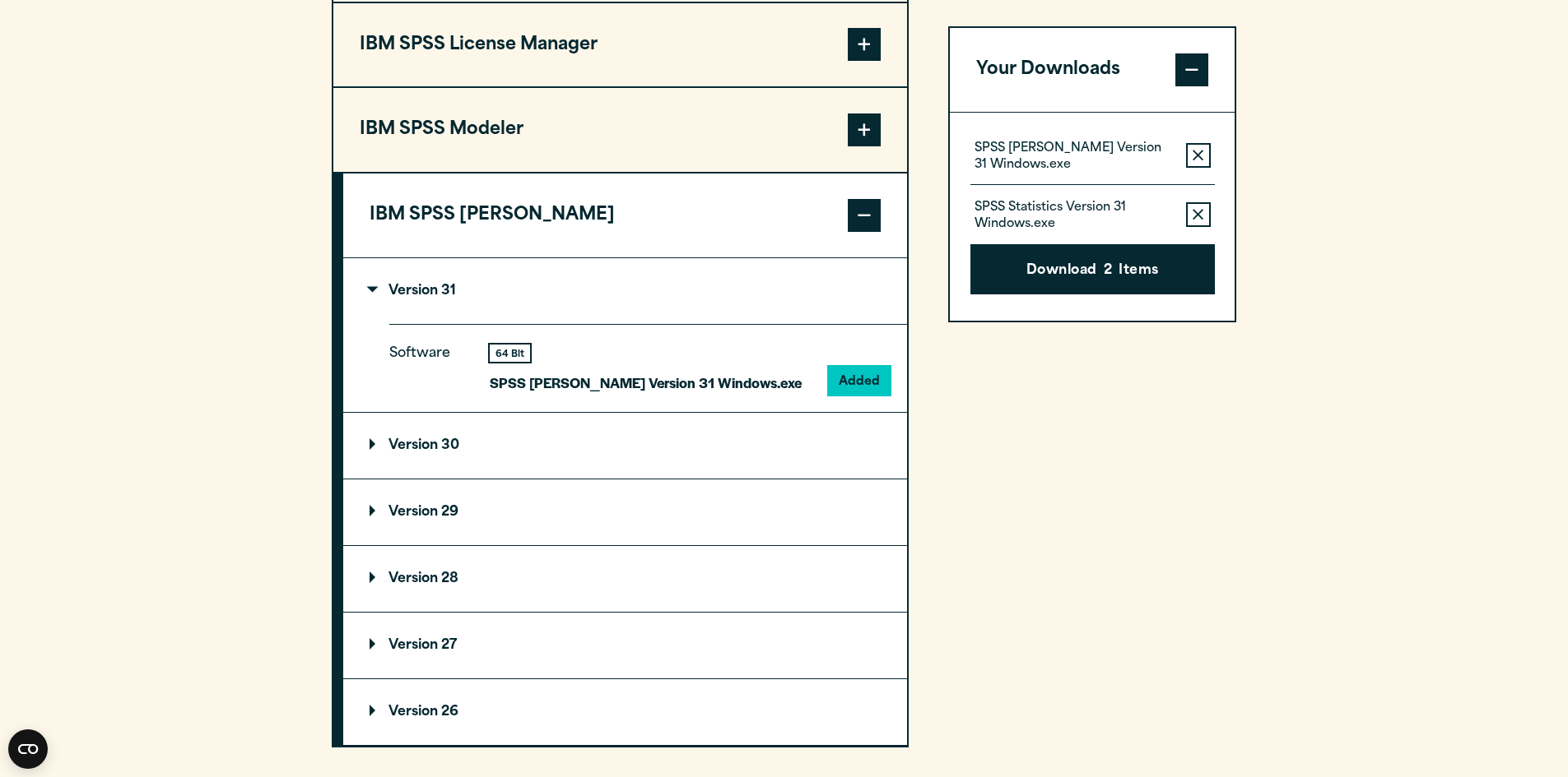
click at [1195, 153] on icon "button" at bounding box center [1198, 155] width 10 height 10
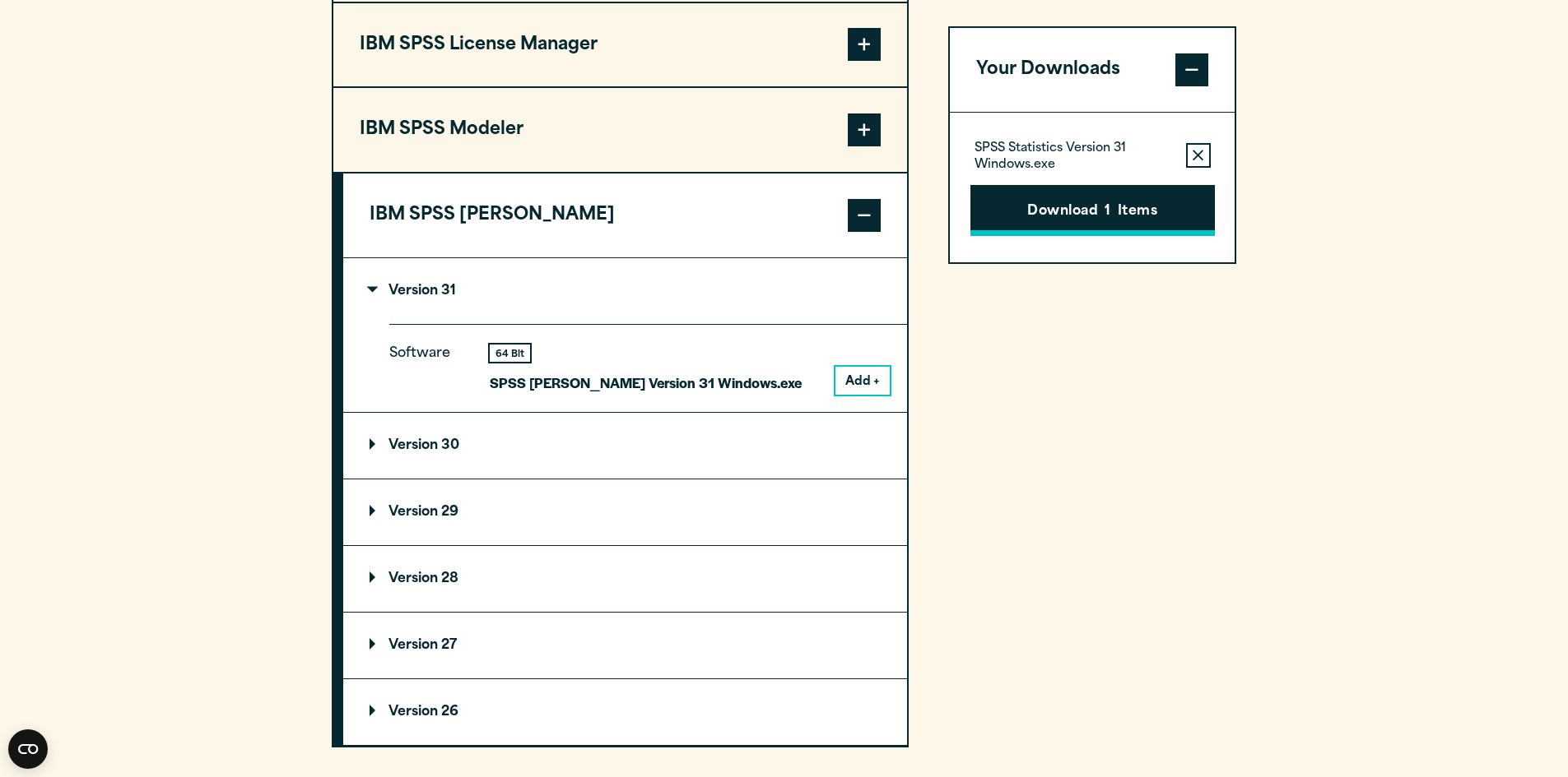
click at [1135, 210] on button "Download 1 Items" at bounding box center [1091, 211] width 244 height 51
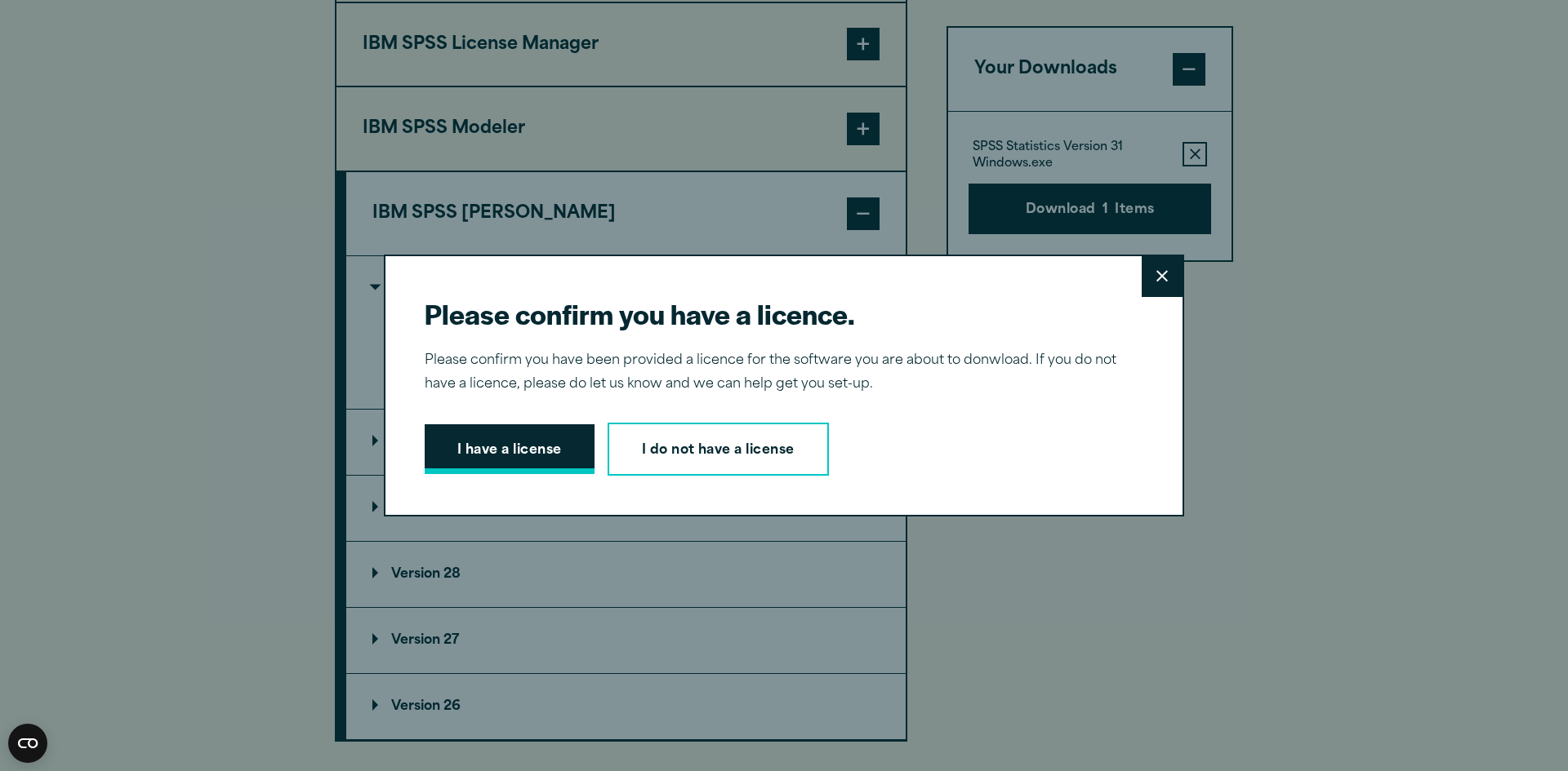
click at [495, 458] on button "I have a license" at bounding box center [509, 449] width 170 height 50
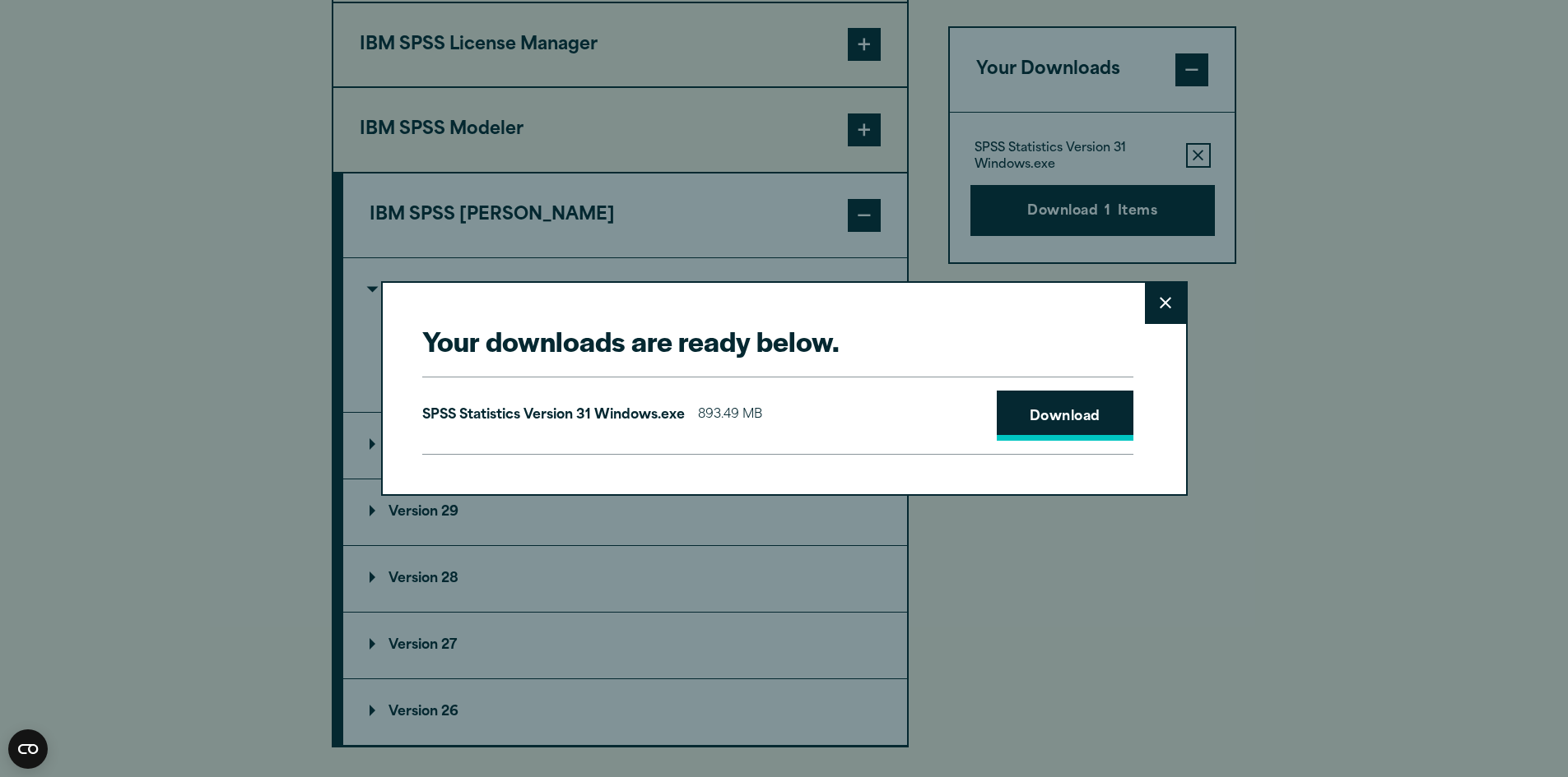
click at [1053, 405] on link "Download" at bounding box center [1065, 416] width 136 height 51
click at [1171, 310] on button "Close" at bounding box center [1165, 303] width 41 height 41
